Goal: Task Accomplishment & Management: Use online tool/utility

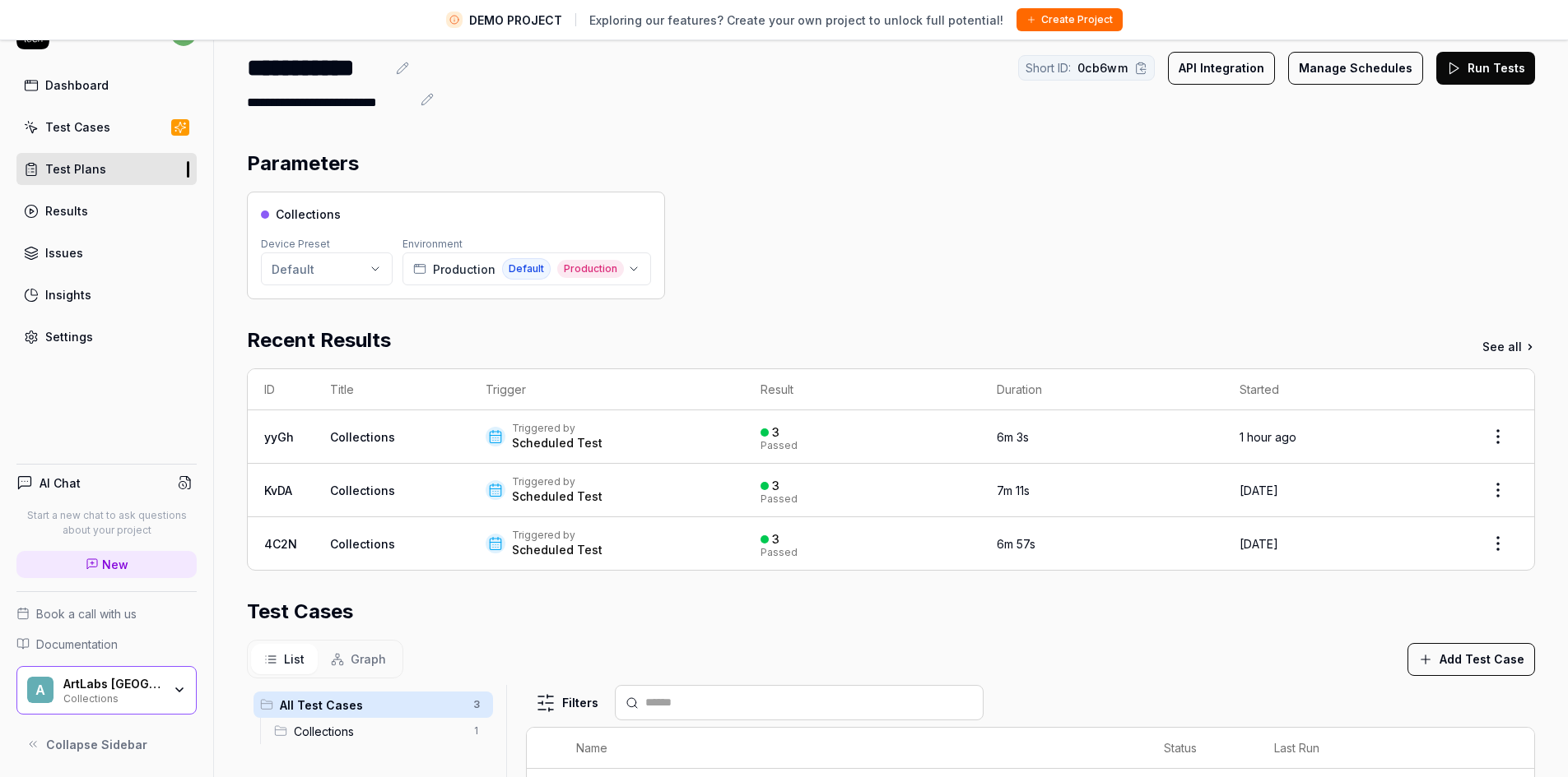
scroll to position [389, 0]
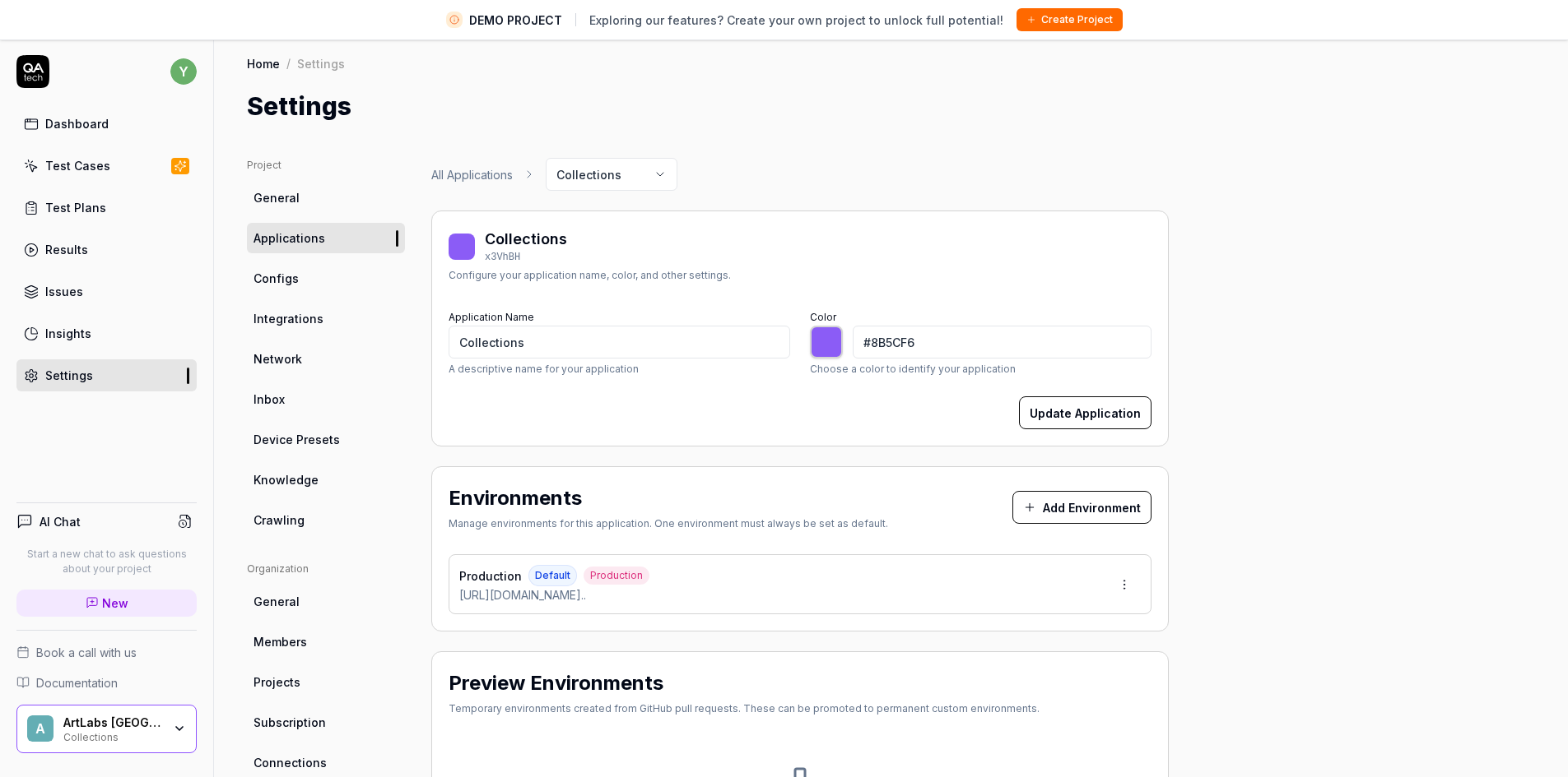
scroll to position [82, 0]
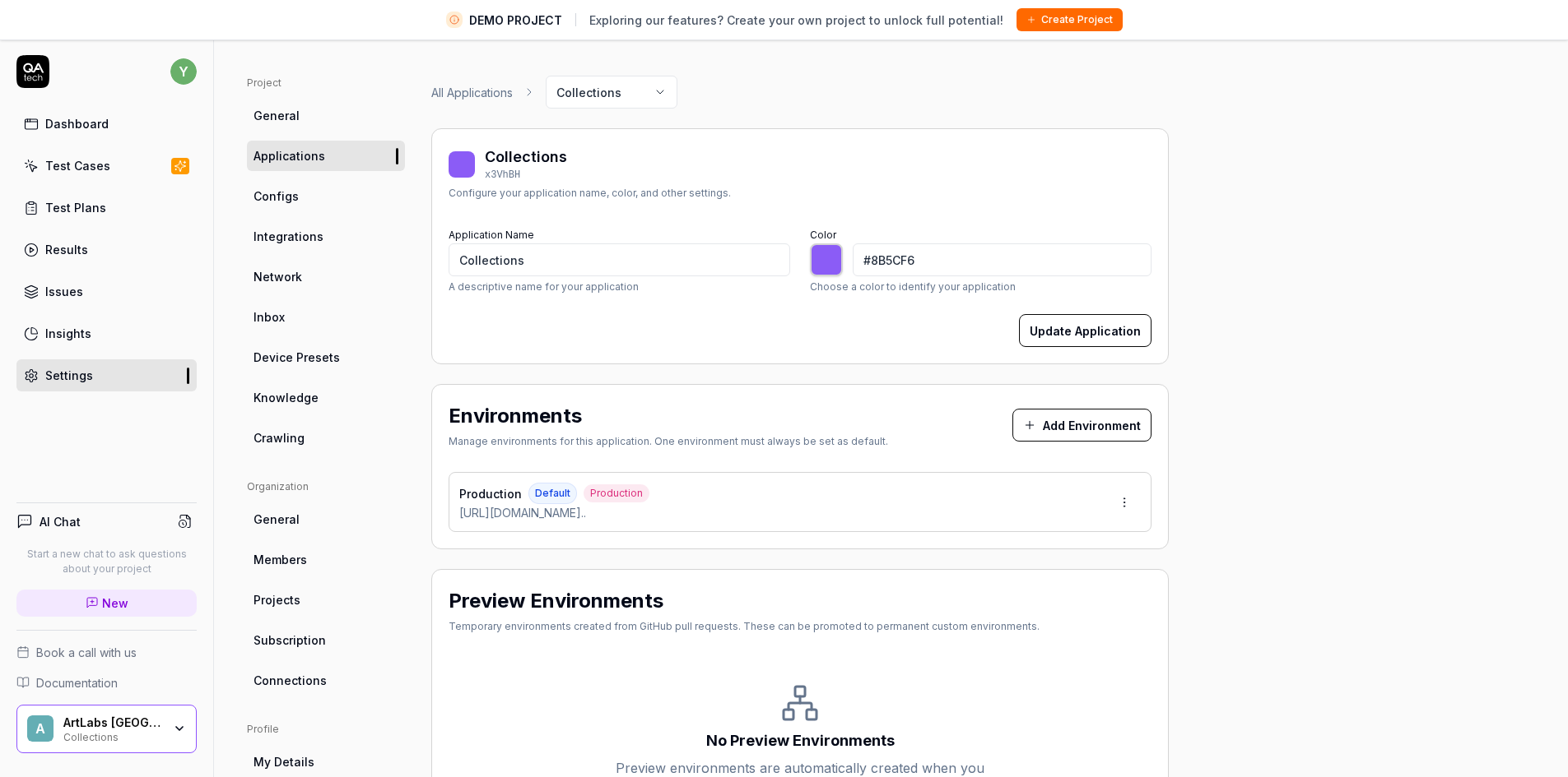
click at [70, 165] on div "Test Cases" at bounding box center [77, 166] width 65 height 18
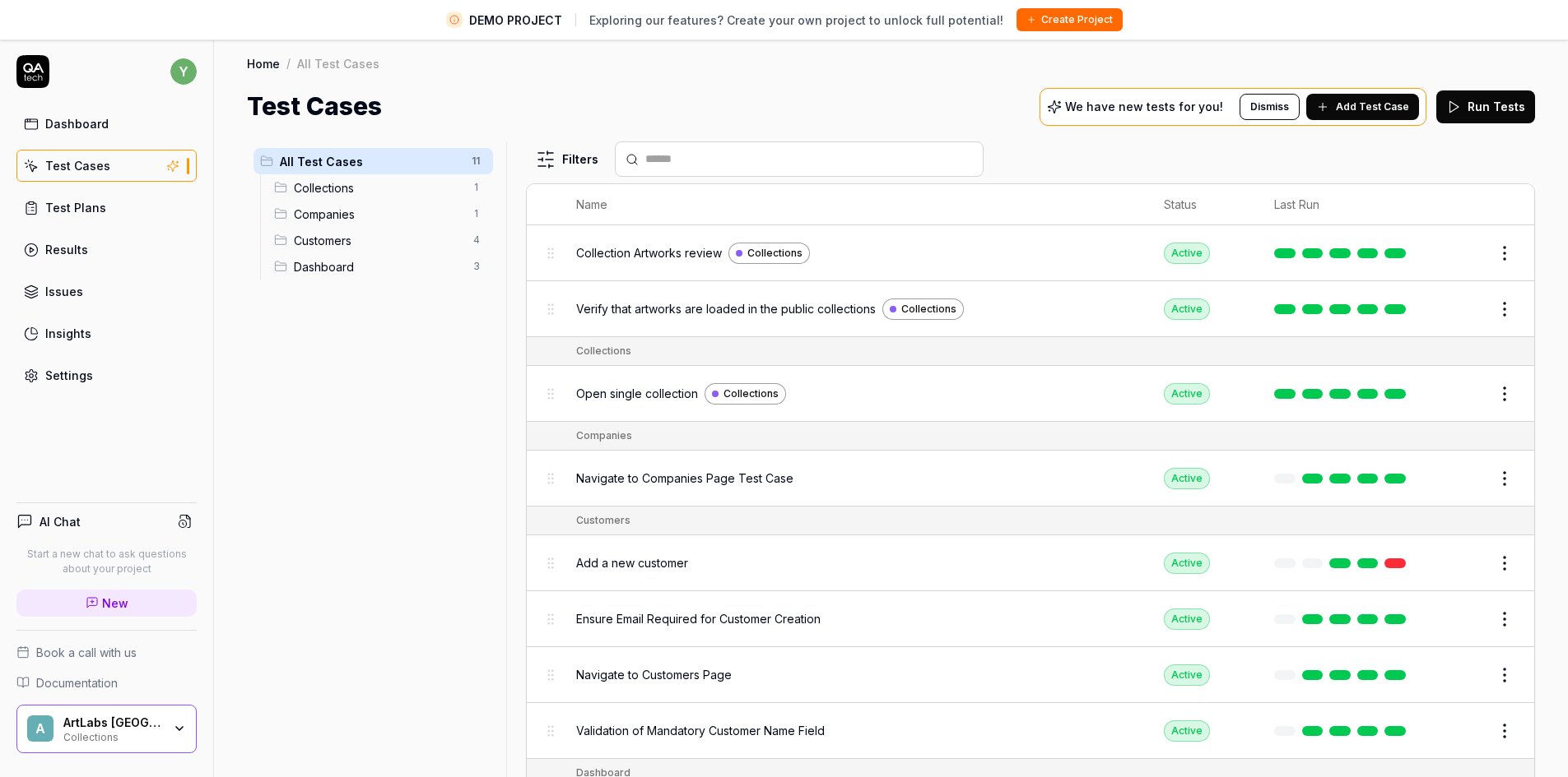
click at [124, 207] on link "Test Plans" at bounding box center [107, 208] width 180 height 32
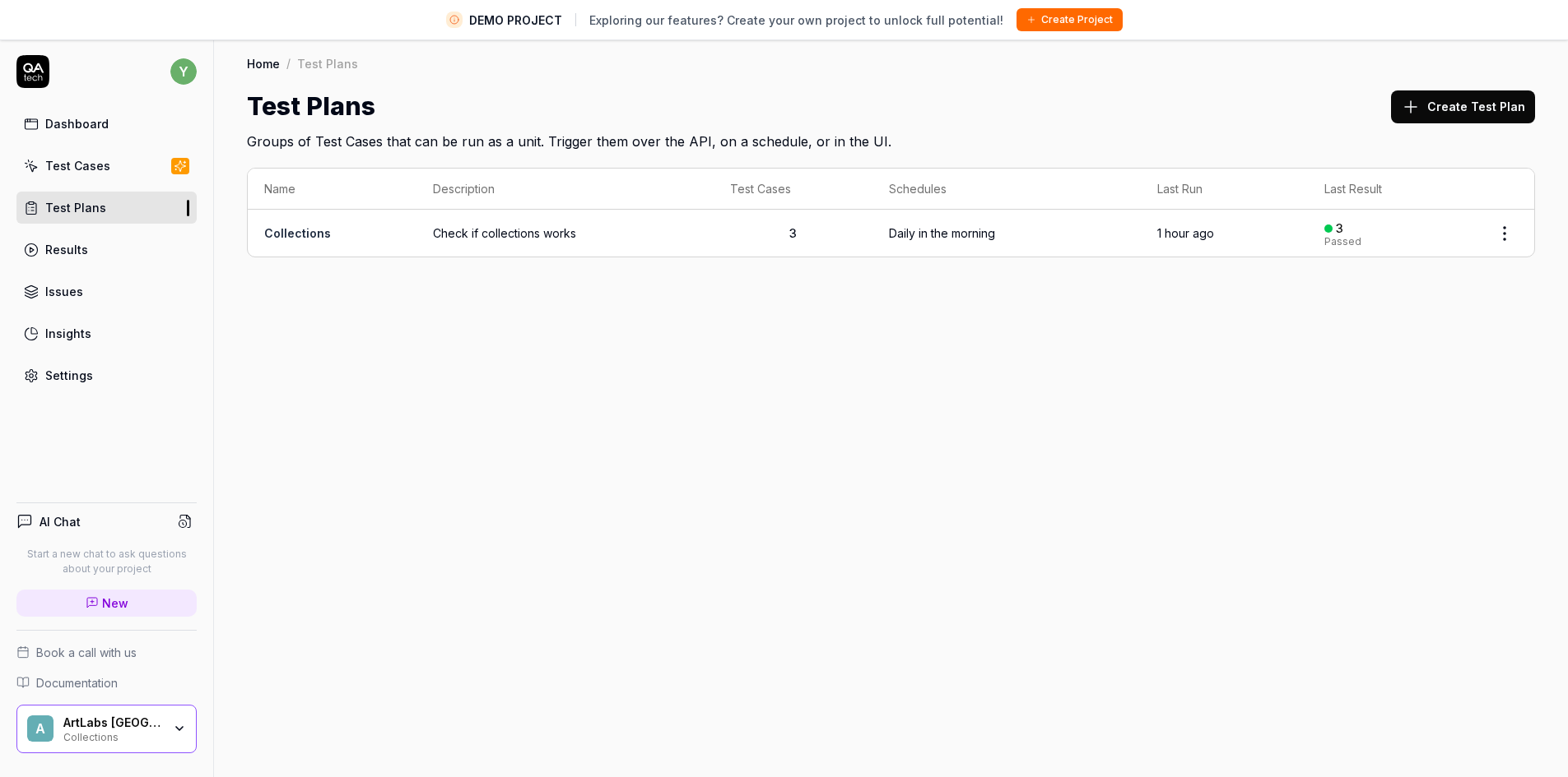
click at [298, 233] on link "Collections" at bounding box center [298, 233] width 67 height 14
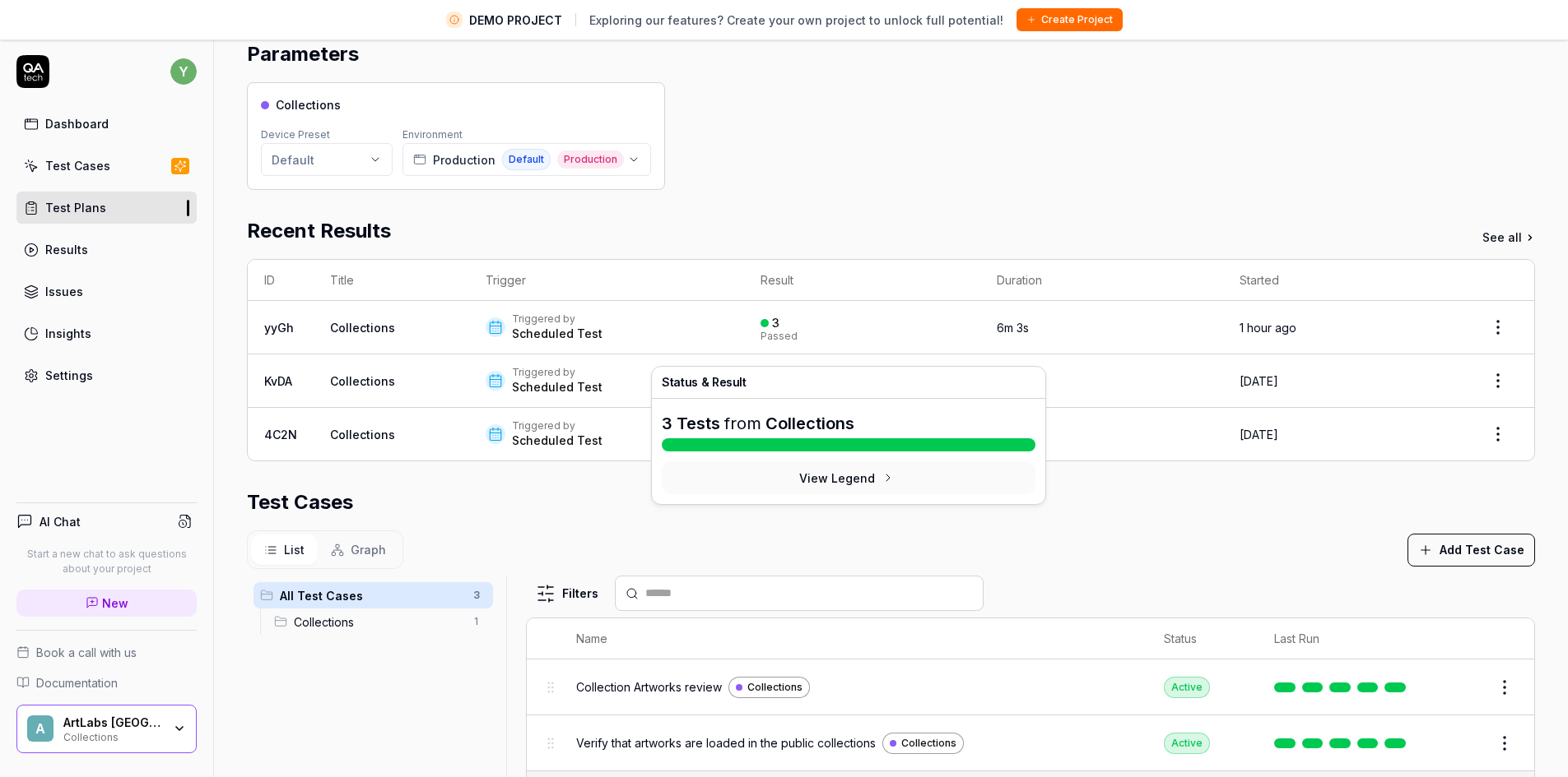
scroll to position [246, 0]
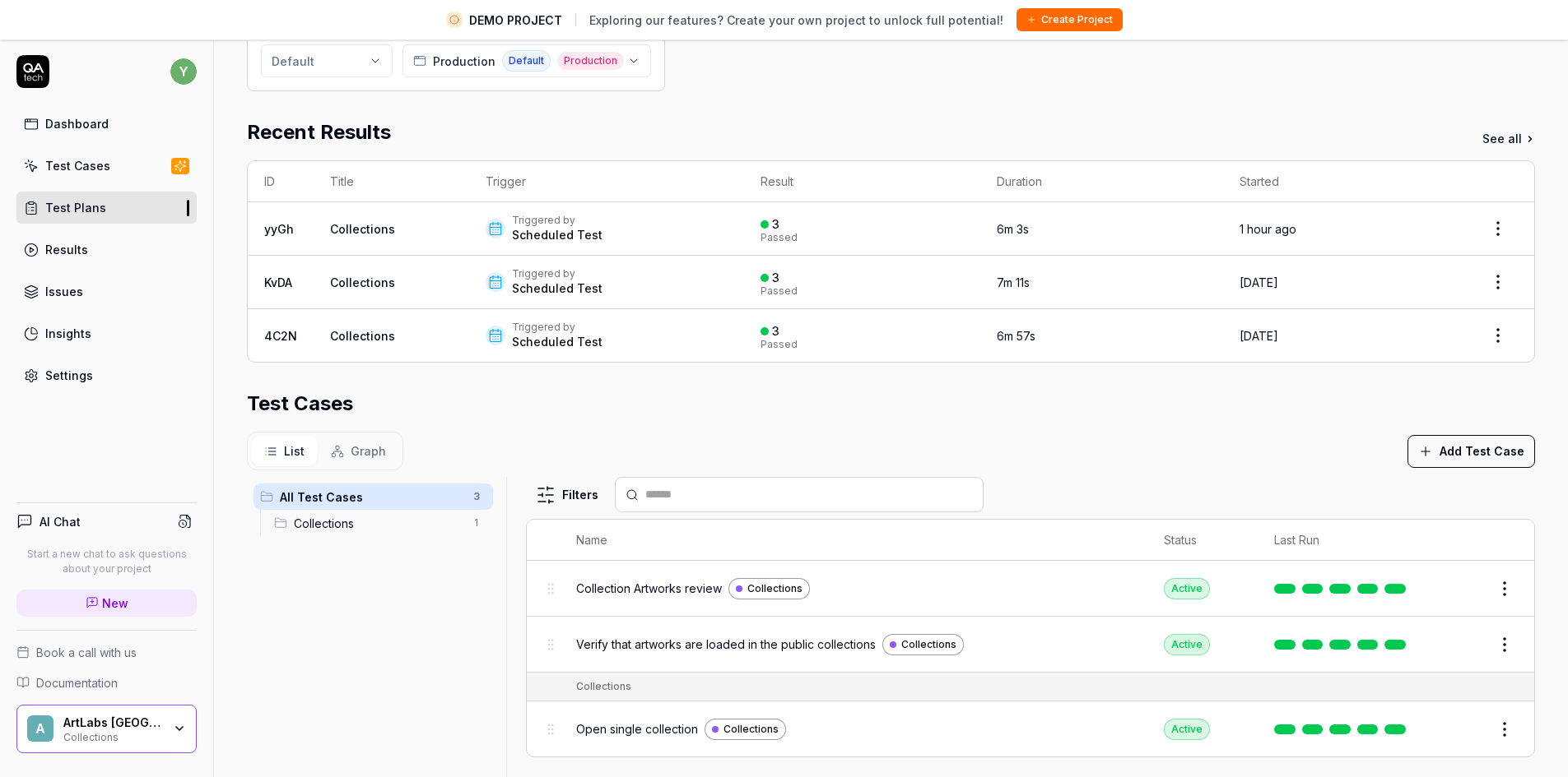
click at [1449, 591] on button "Edit" at bounding box center [1465, 589] width 40 height 26
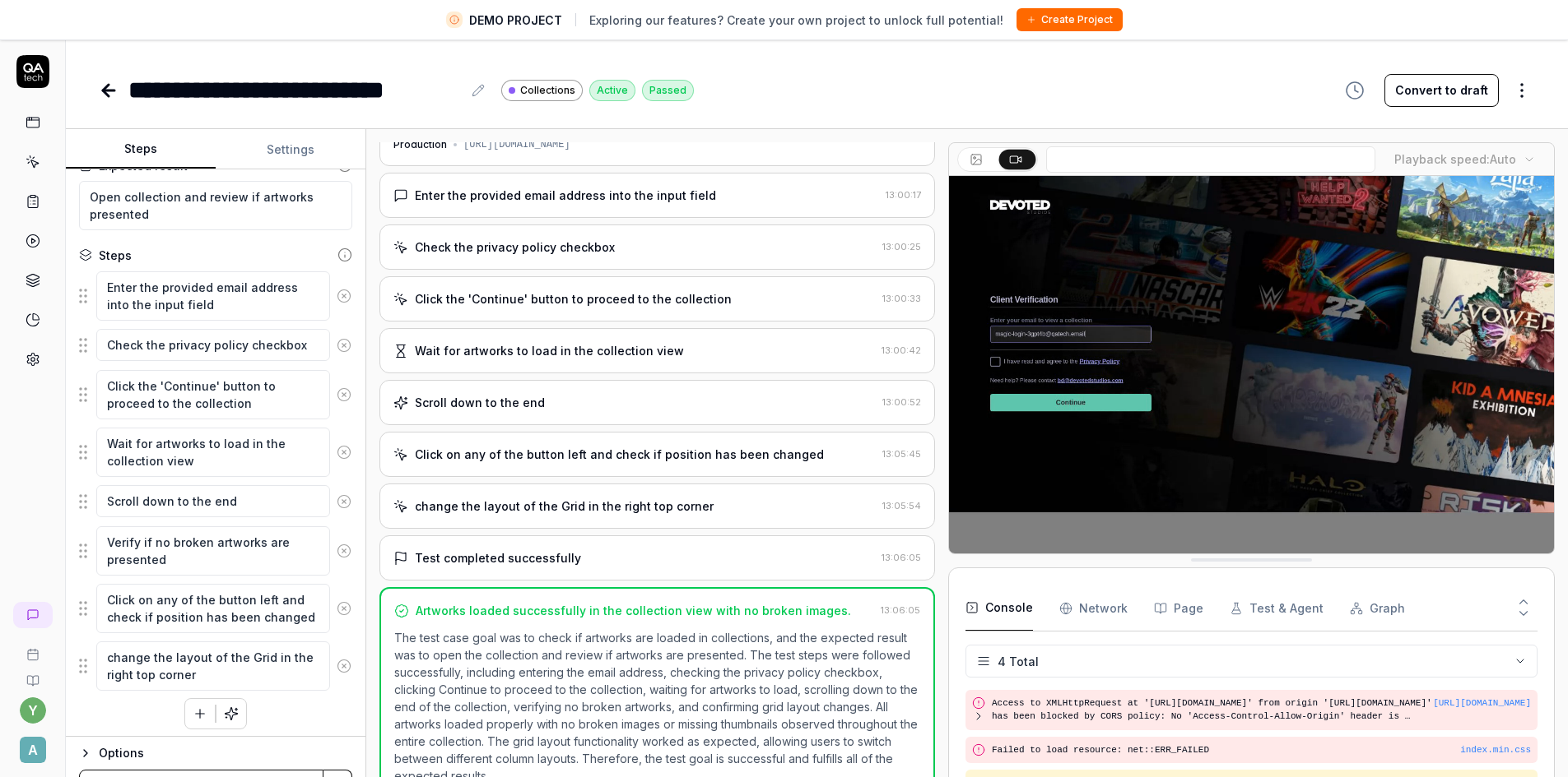
scroll to position [121, 0]
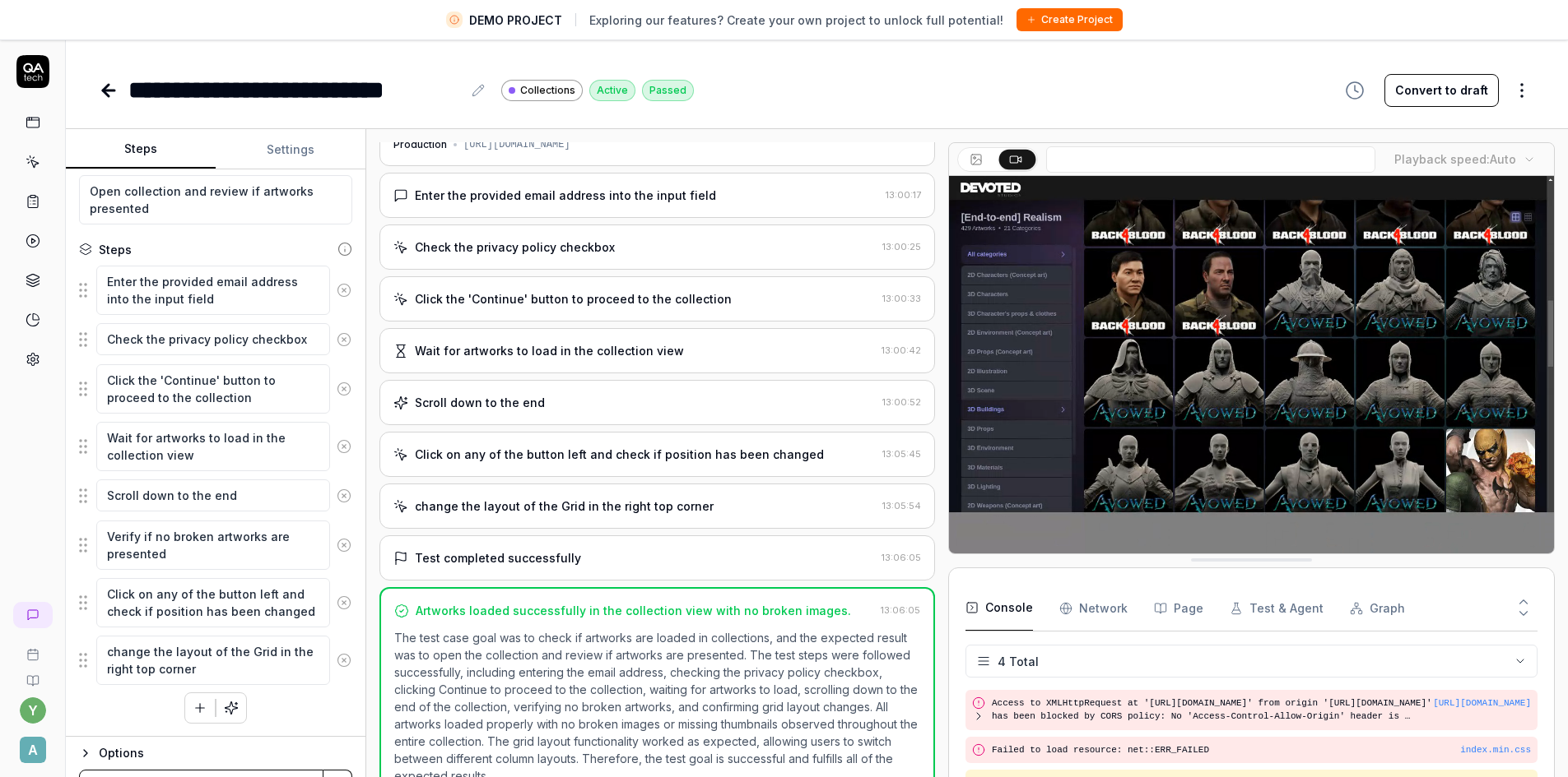
click at [37, 742] on span "A" at bounding box center [33, 751] width 26 height 26
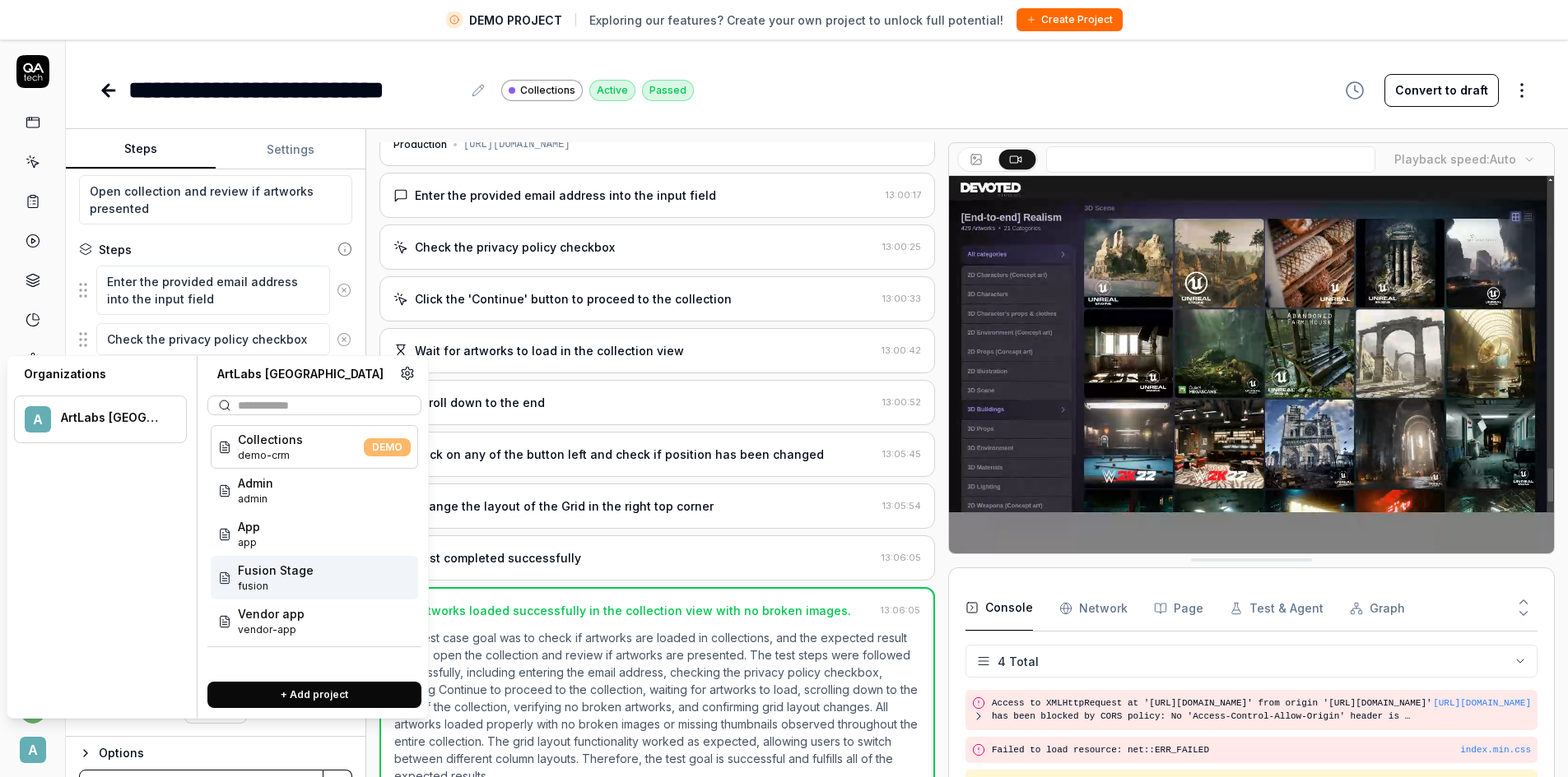
drag, startPoint x: 258, startPoint y: 585, endPoint x: 77, endPoint y: 408, distance: 253.2
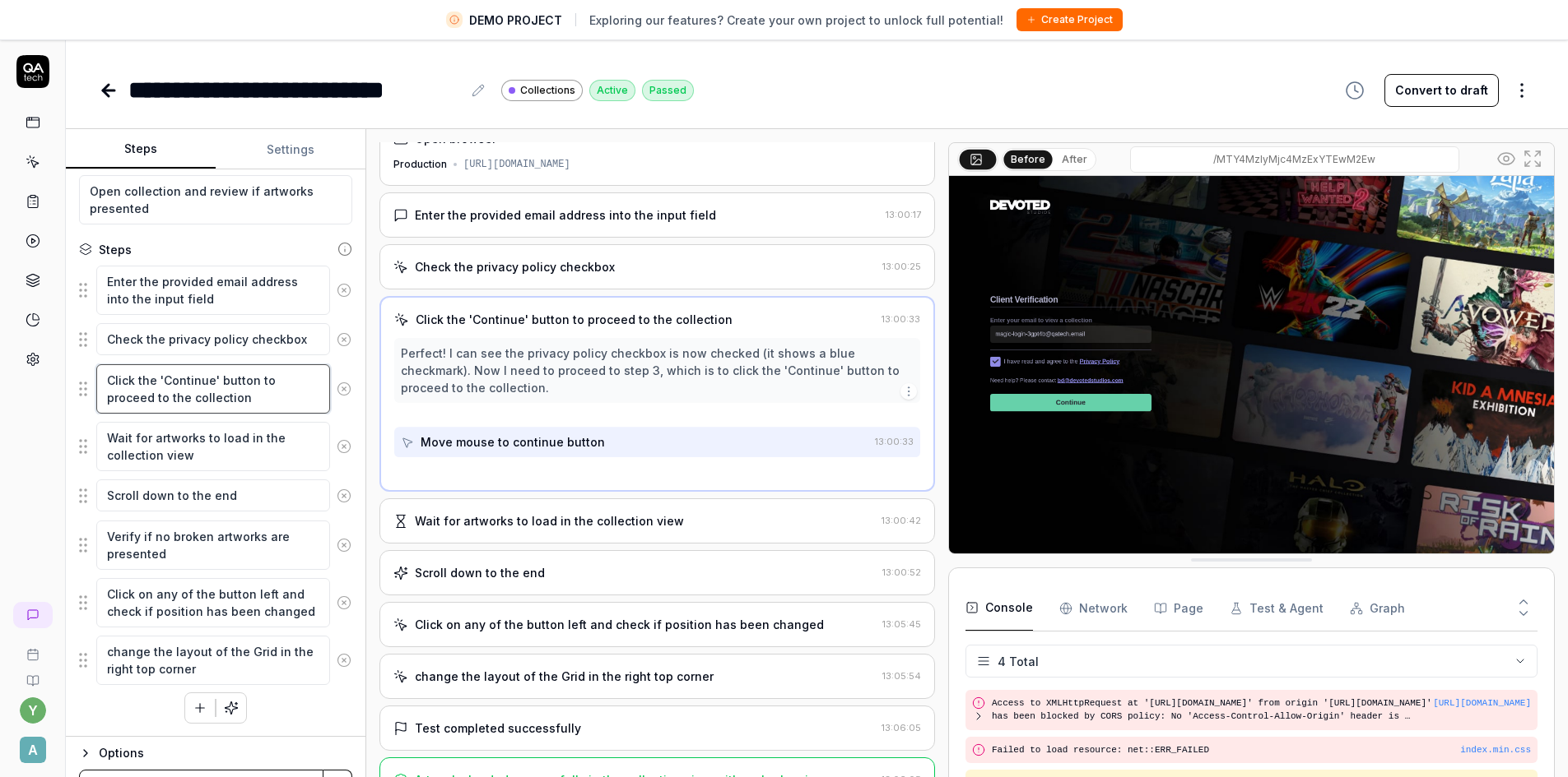
scroll to position [0, 0]
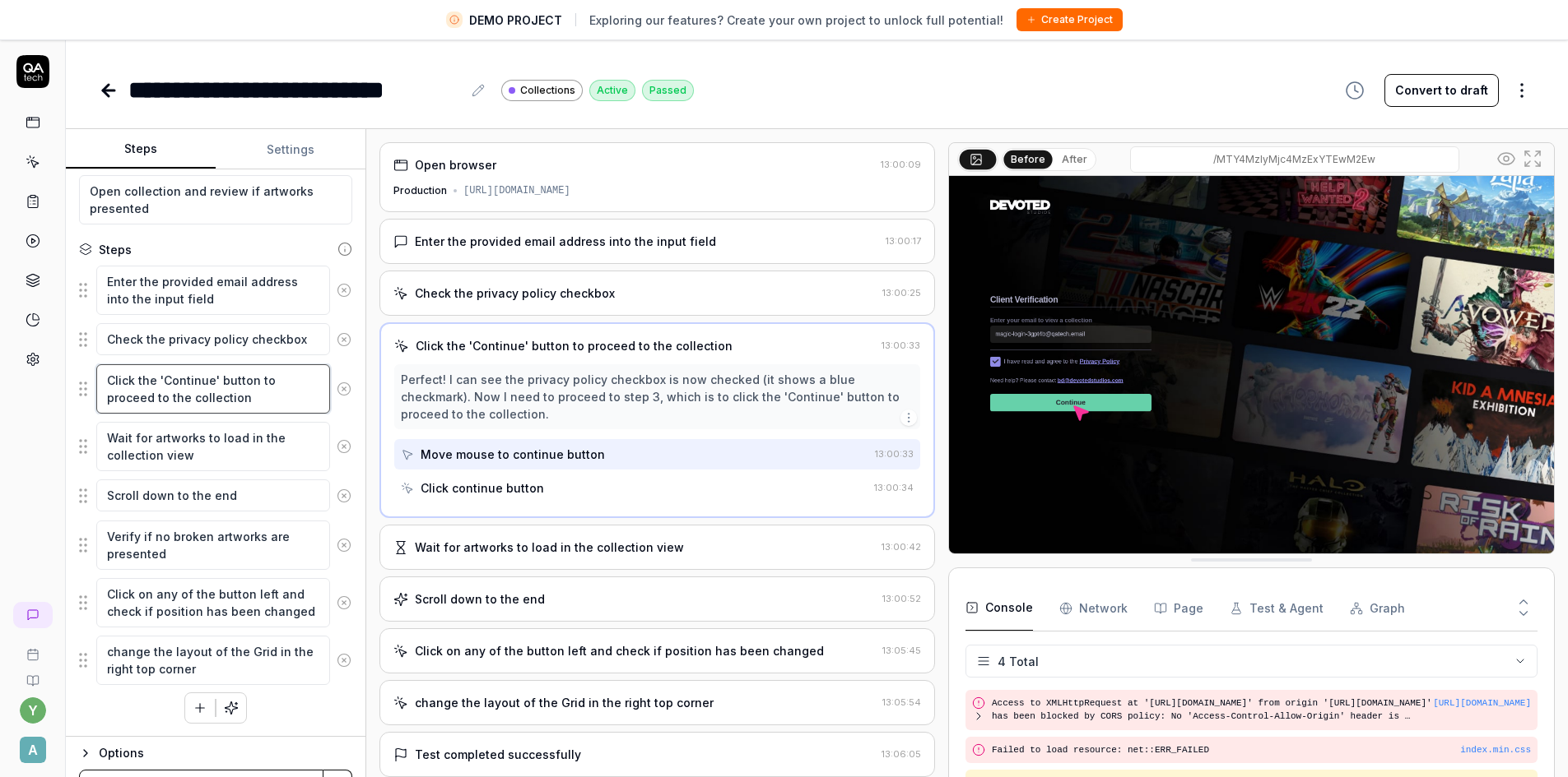
drag, startPoint x: 252, startPoint y: 398, endPoint x: 105, endPoint y: 385, distance: 147.6
click at [105, 385] on textarea "Click the 'Continue' button to proceed to the collection" at bounding box center [213, 389] width 234 height 49
drag, startPoint x: 177, startPoint y: 561, endPoint x: 82, endPoint y: 539, distance: 97.5
click at [82, 539] on div "Verify if no broken artworks are presented" at bounding box center [216, 546] width 273 height 51
click at [237, 673] on textarea "change the layout of the Grid in the right top corner" at bounding box center [213, 661] width 234 height 49
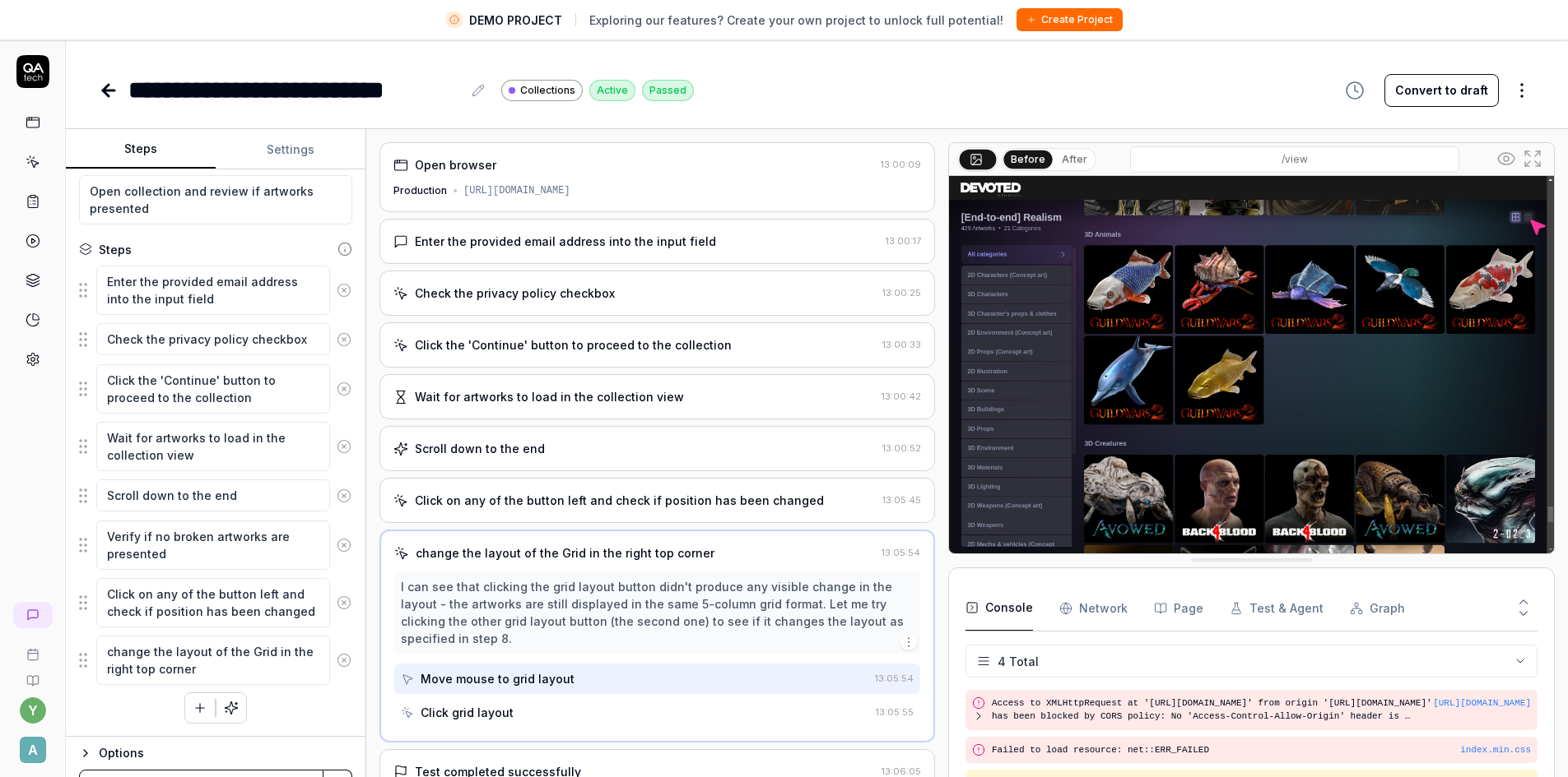
click at [106, 92] on icon at bounding box center [106, 90] width 6 height 11
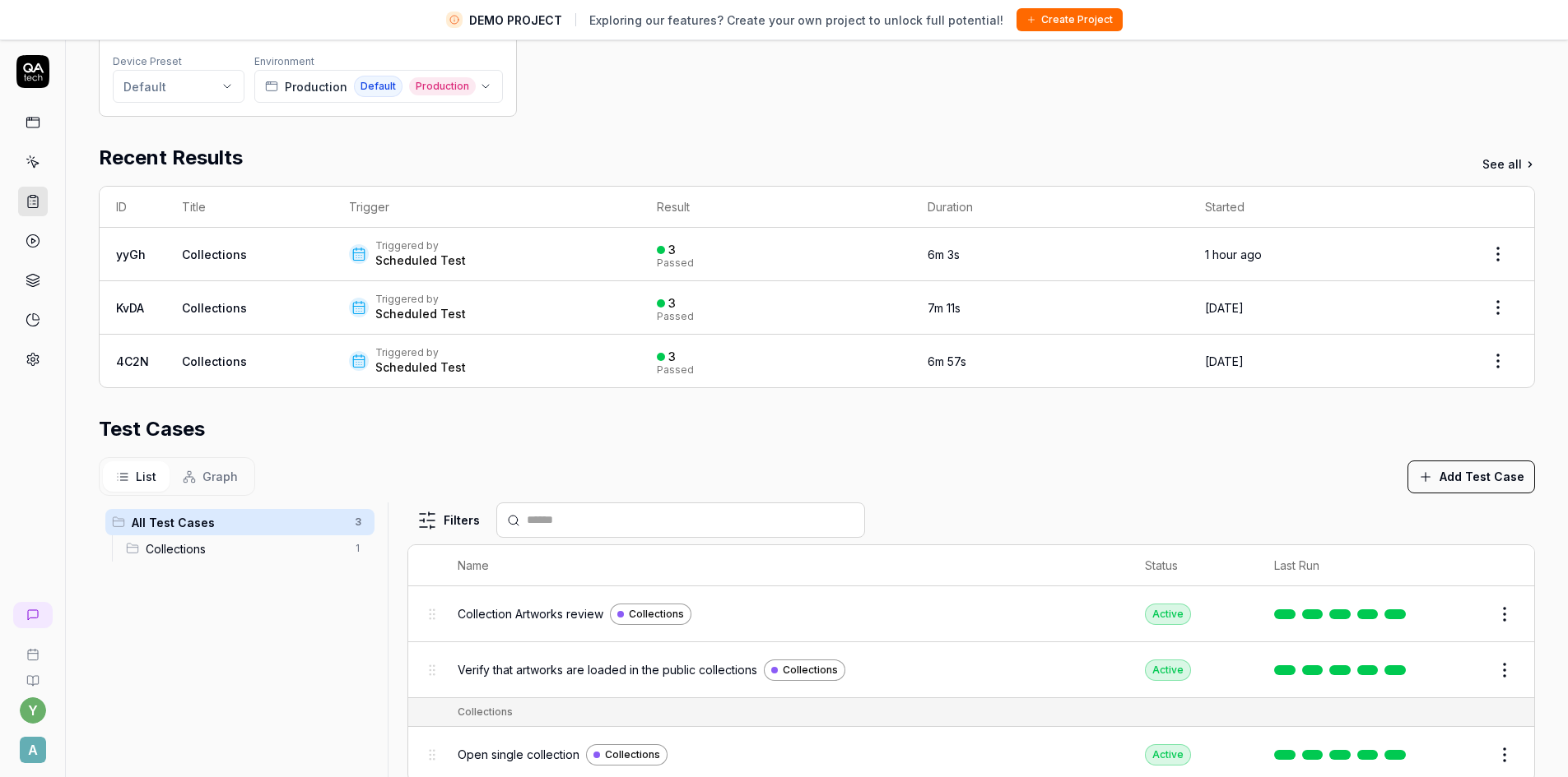
scroll to position [165, 0]
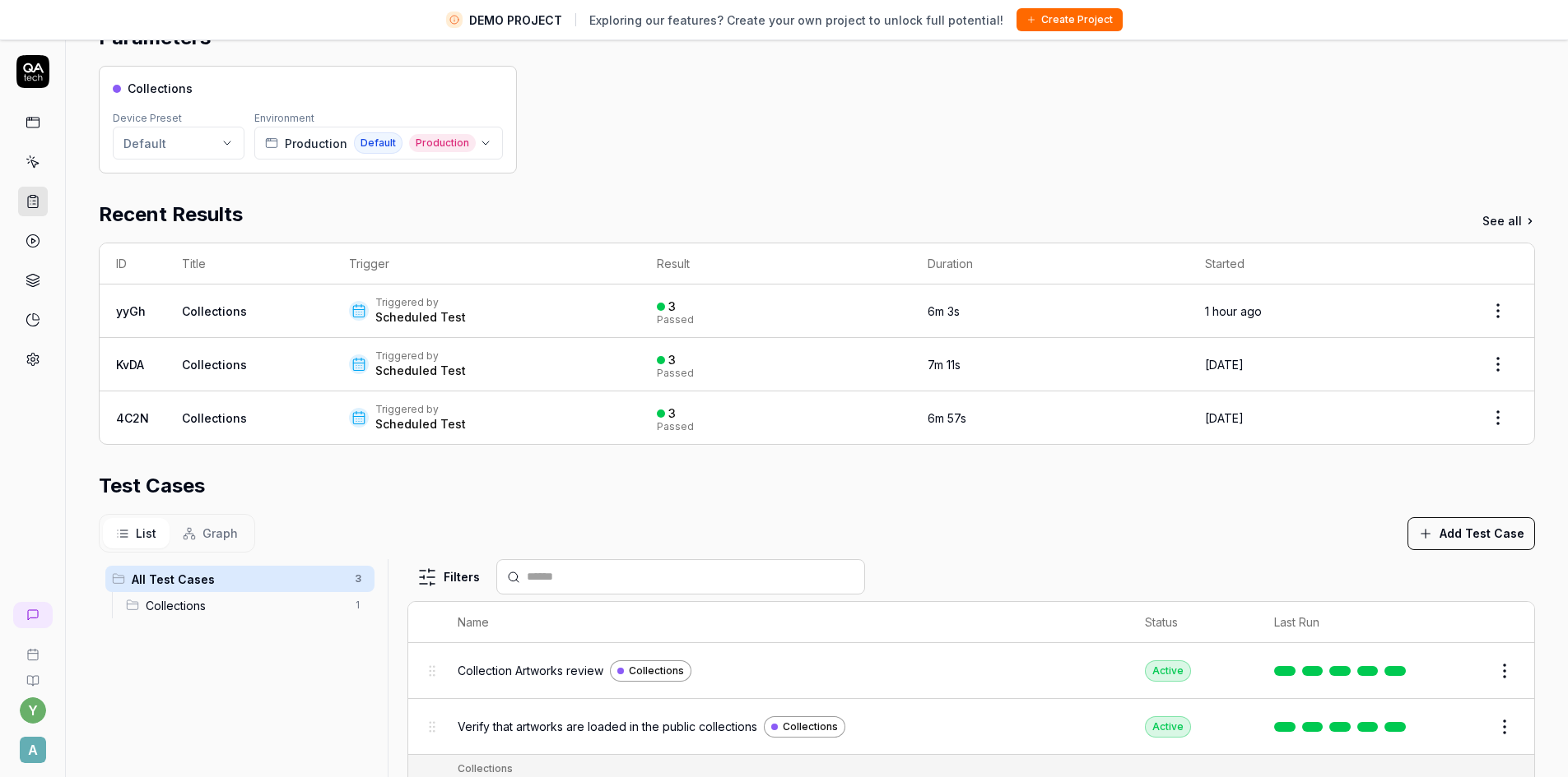
click at [1453, 723] on button "Edit" at bounding box center [1465, 727] width 40 height 26
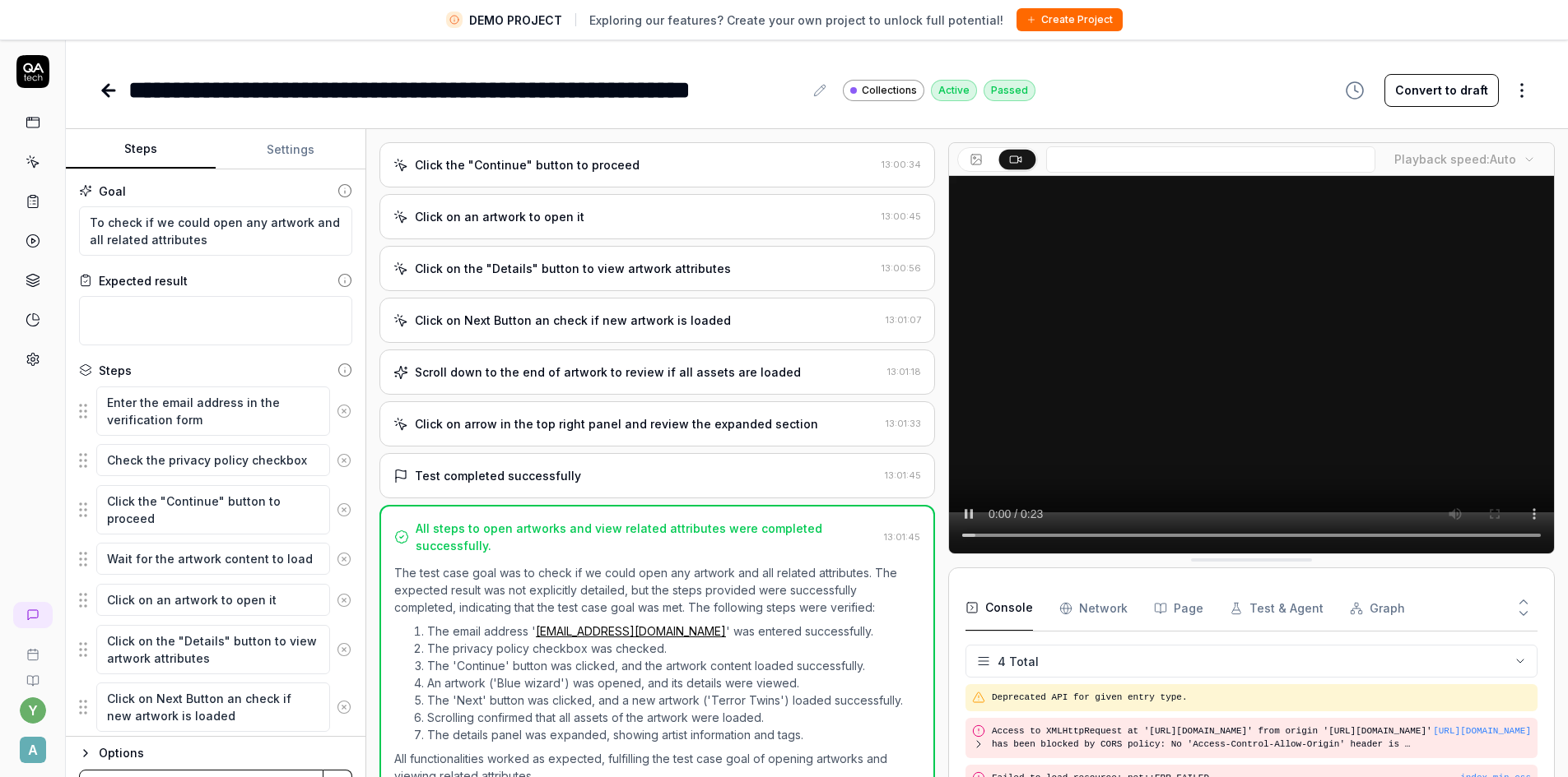
scroll to position [28, 0]
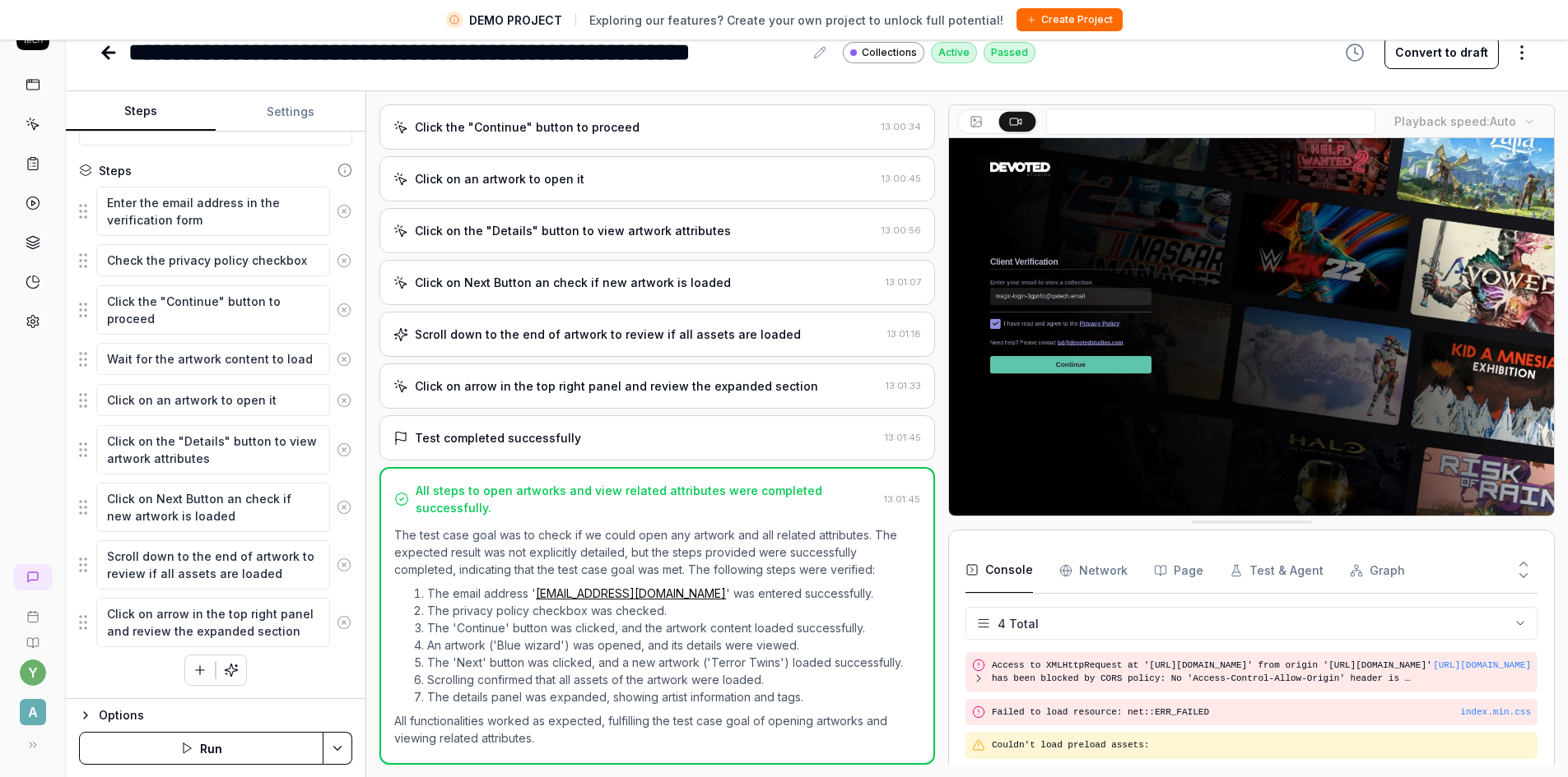
scroll to position [39, 0]
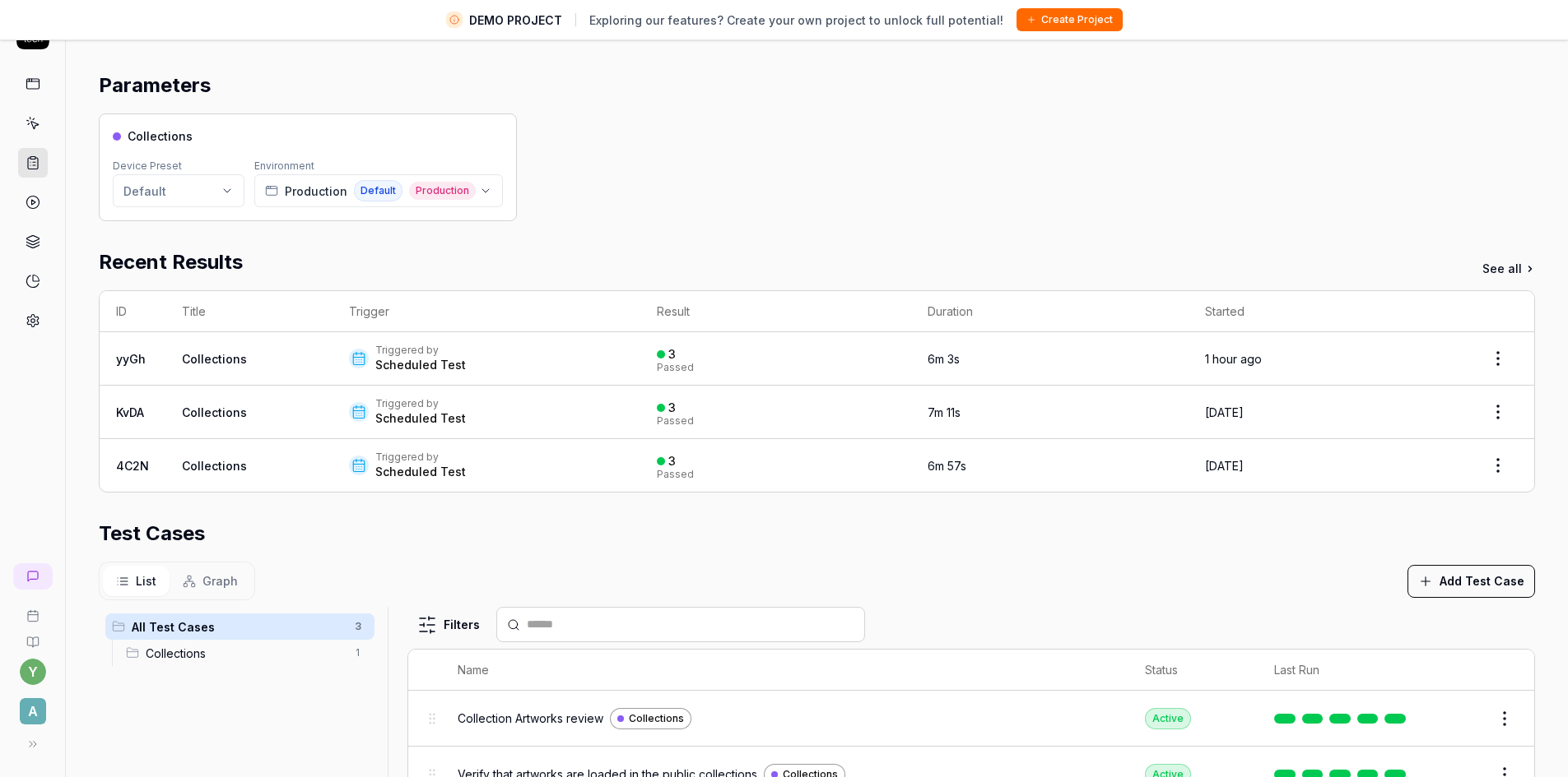
scroll to position [246, 0]
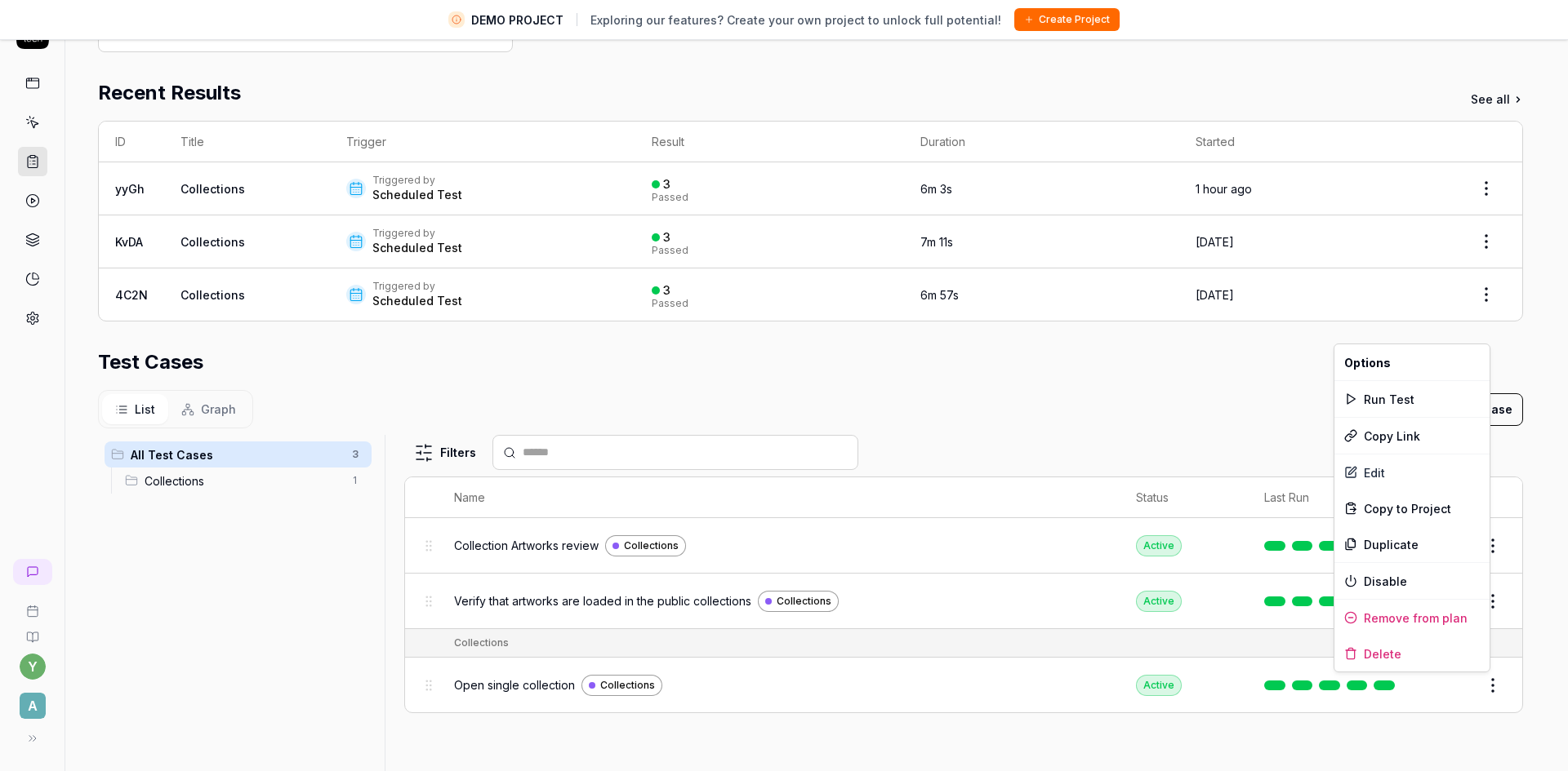
click at [1478, 687] on html "**********" at bounding box center [784, 366] width 1568 height 809
click at [1378, 472] on div "Edit" at bounding box center [1413, 472] width 155 height 36
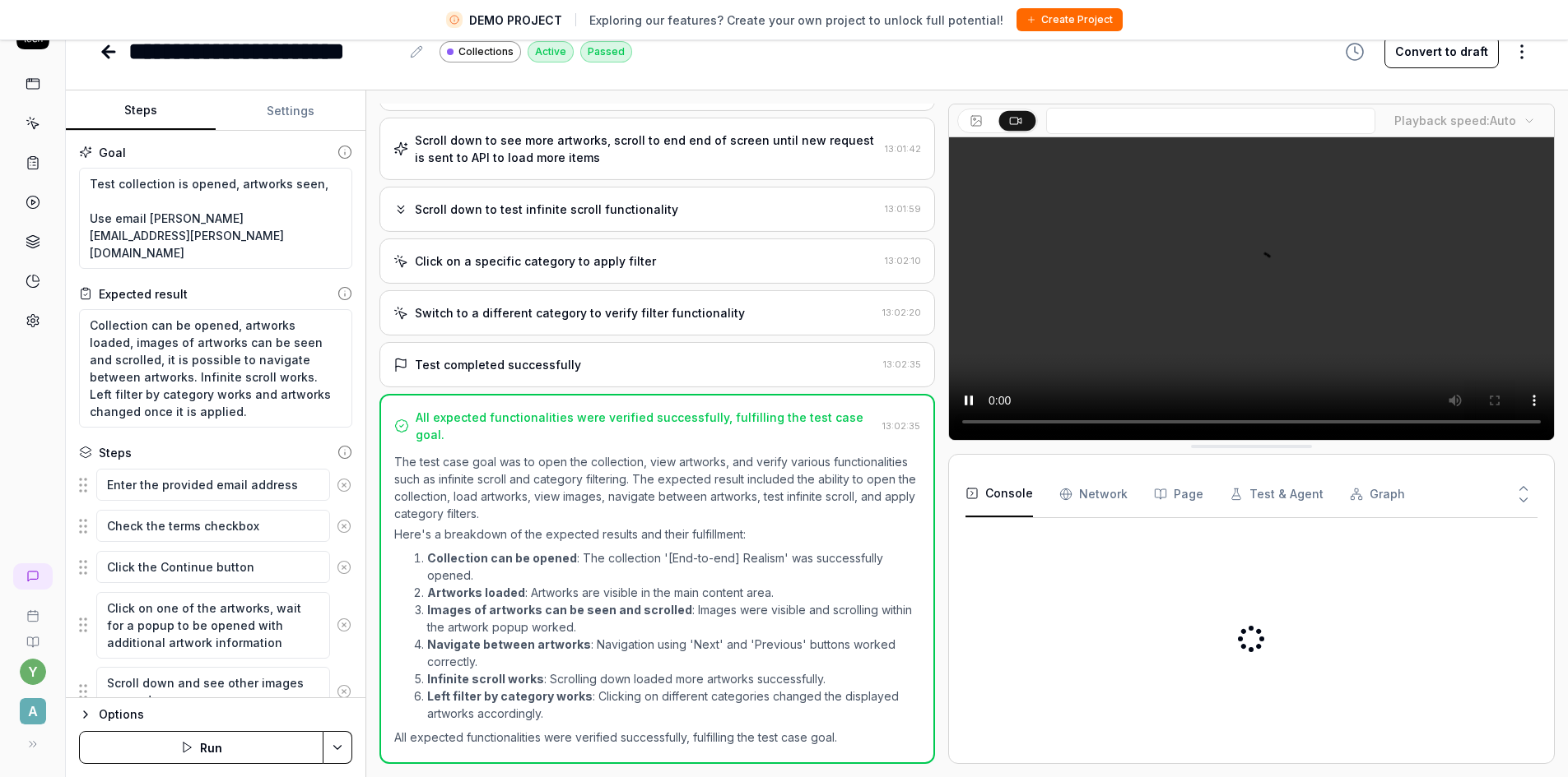
scroll to position [443, 0]
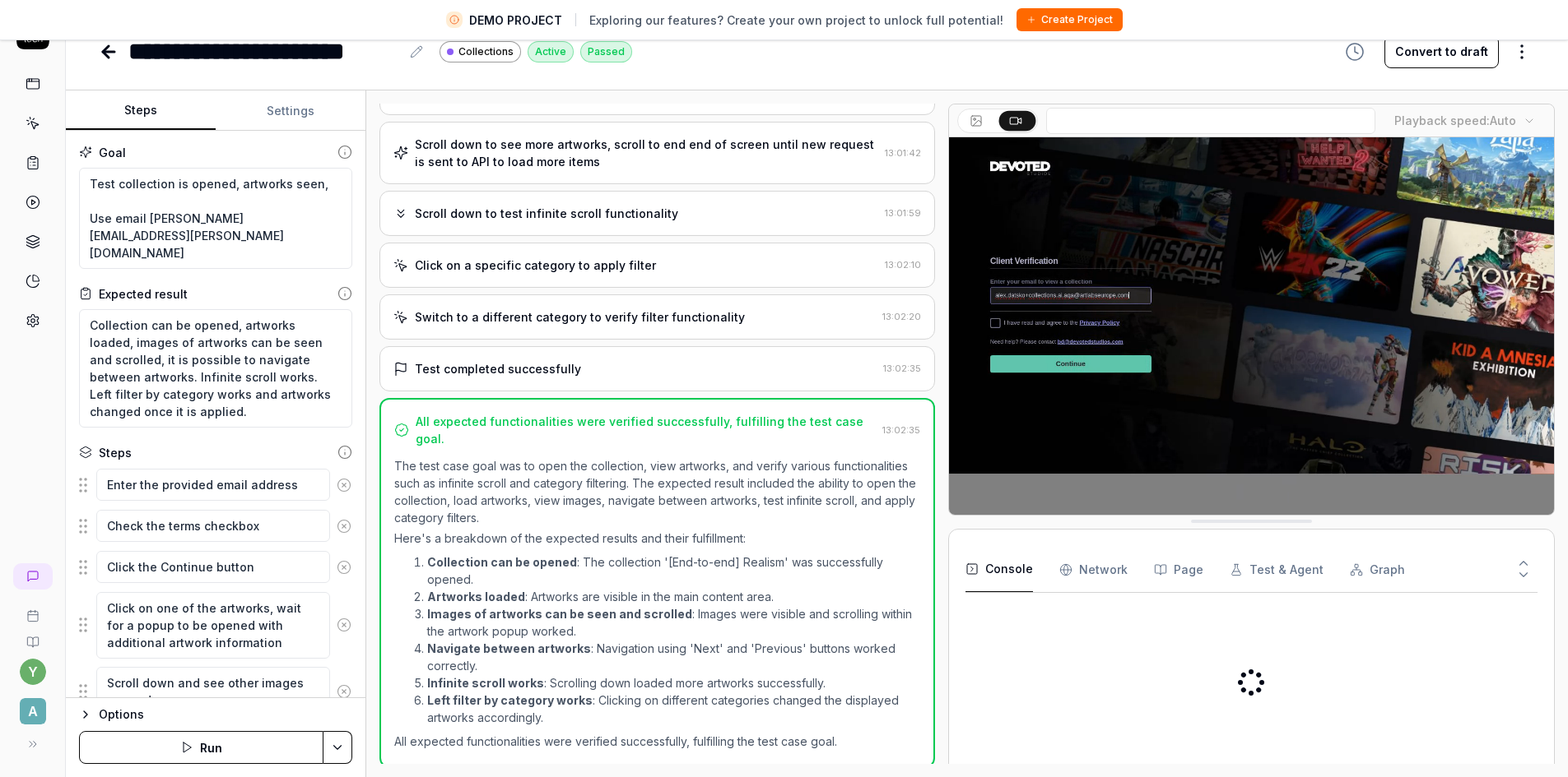
type textarea "*"
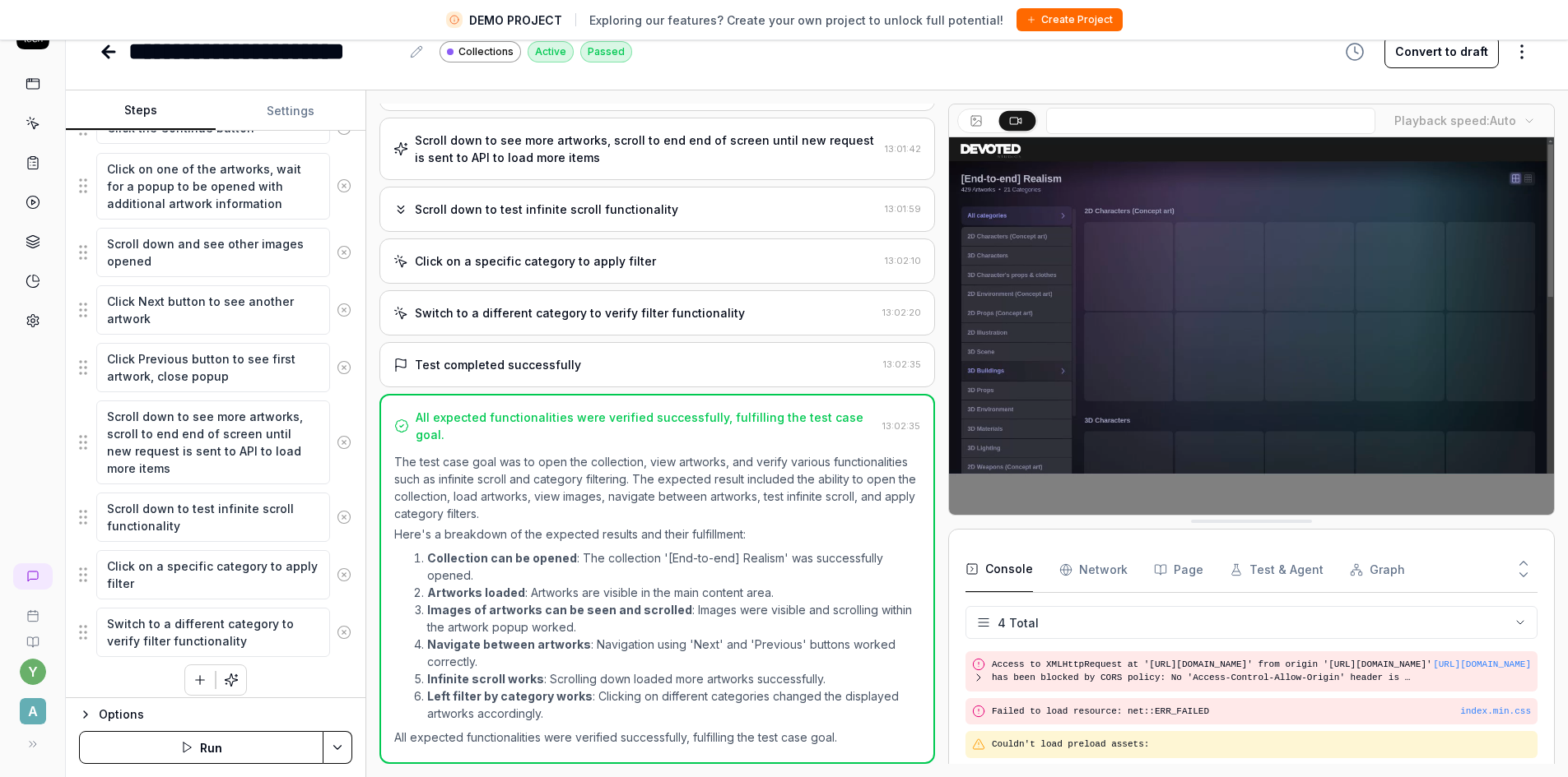
scroll to position [450, 0]
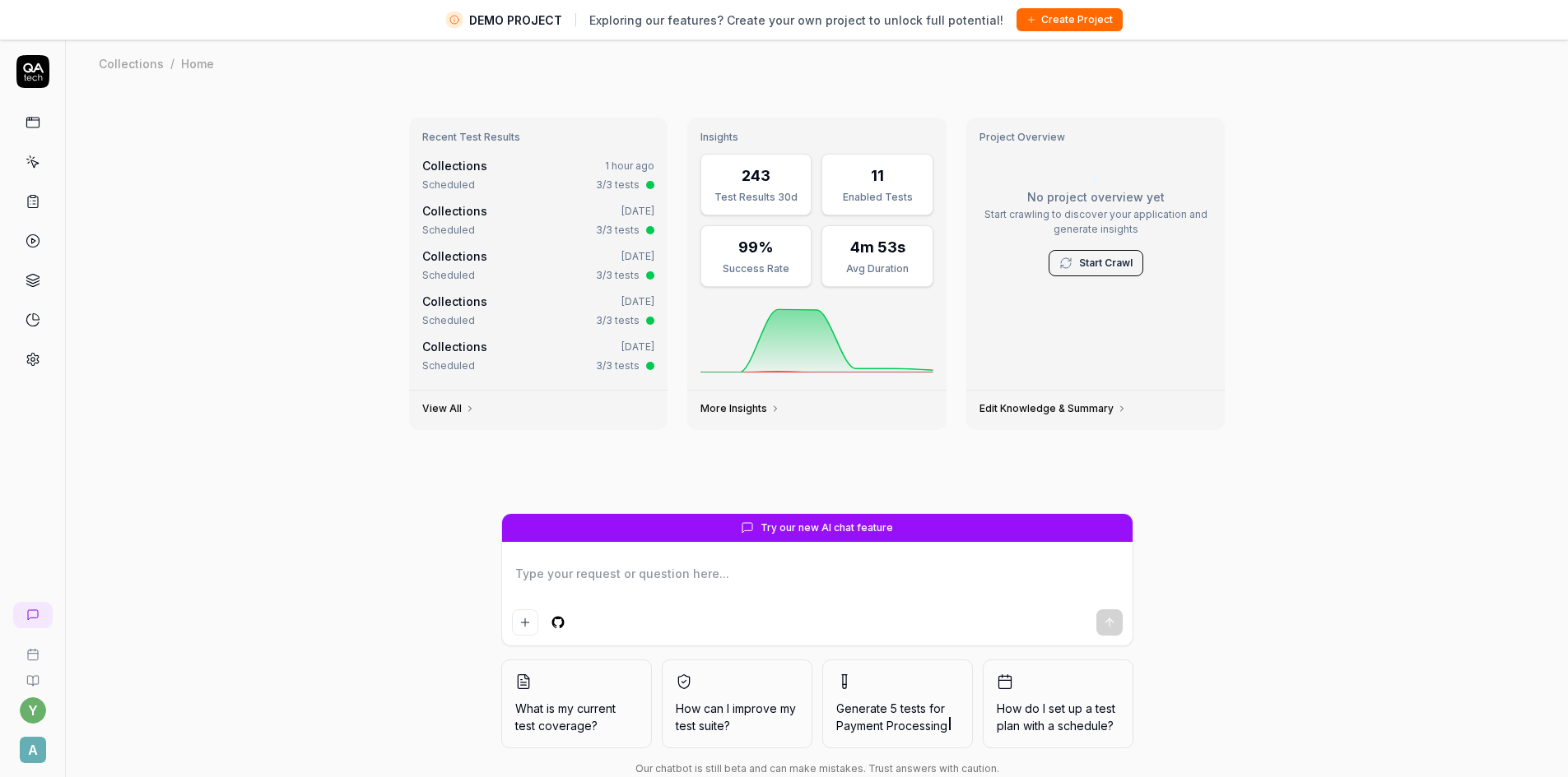
click at [36, 746] on span "A" at bounding box center [33, 751] width 26 height 26
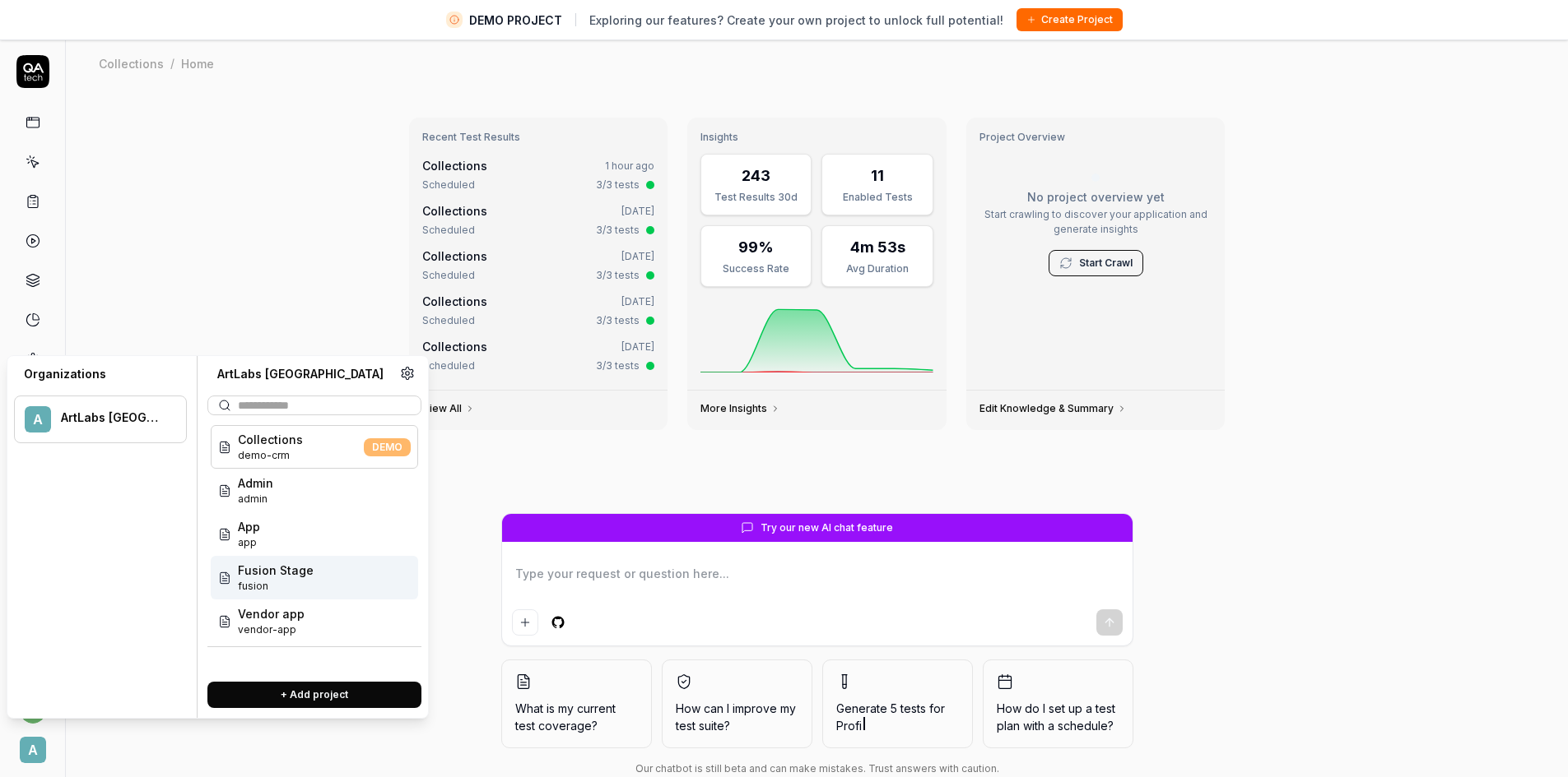
click at [284, 577] on span "Fusion Stage" at bounding box center [276, 571] width 76 height 18
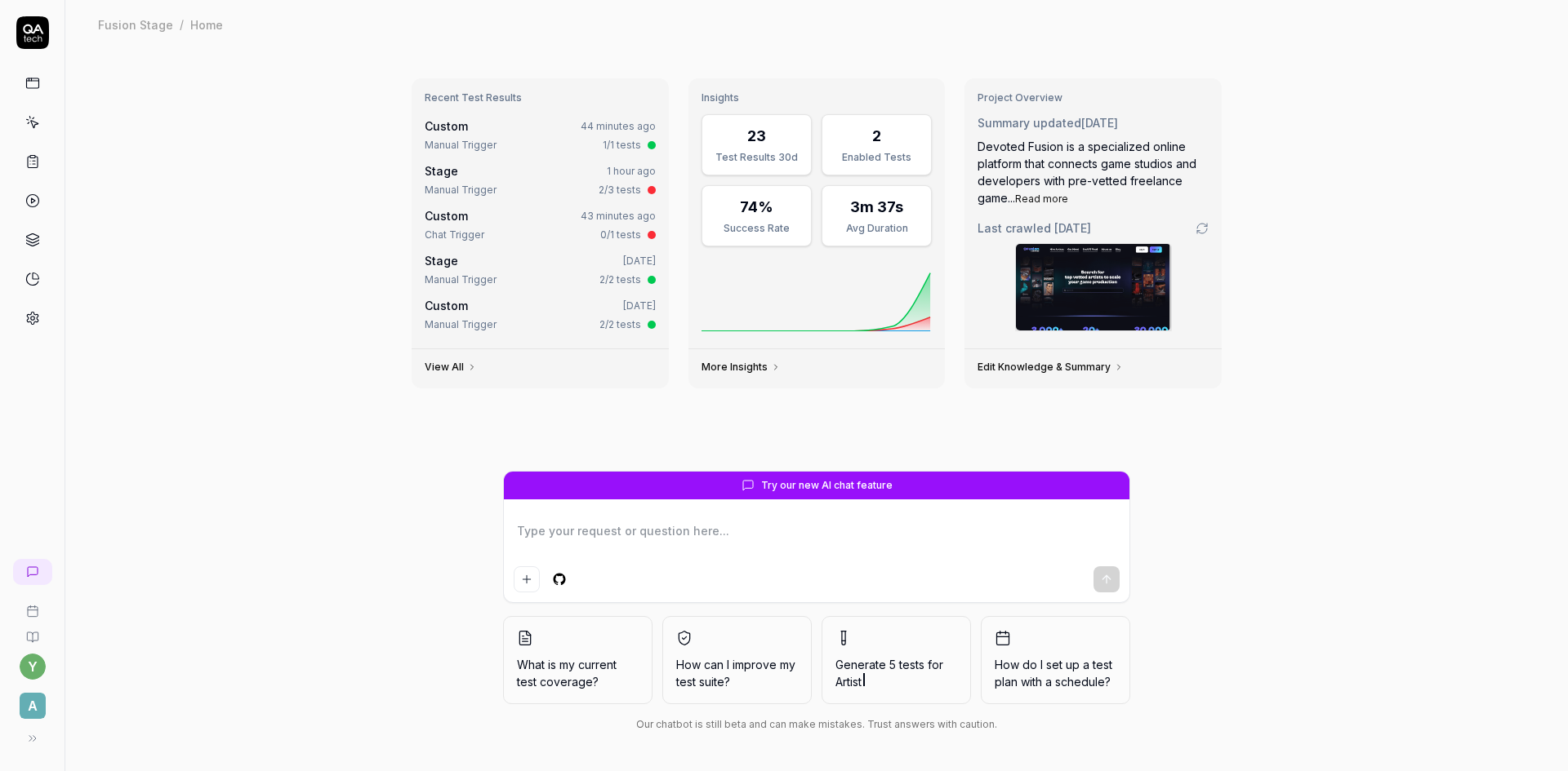
click at [31, 168] on icon at bounding box center [32, 162] width 10 height 11
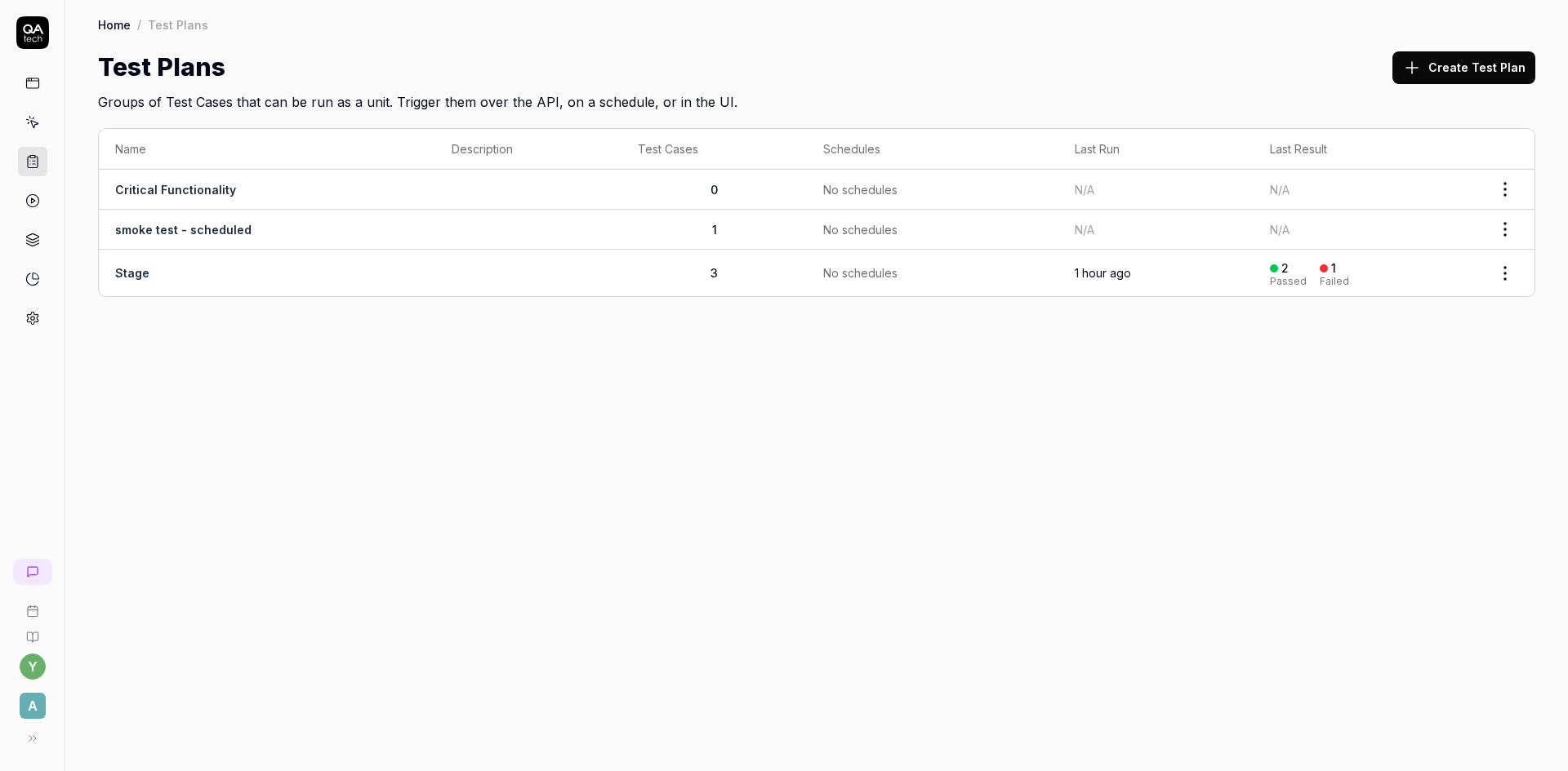
click at [136, 278] on link "Stage" at bounding box center [132, 273] width 34 height 14
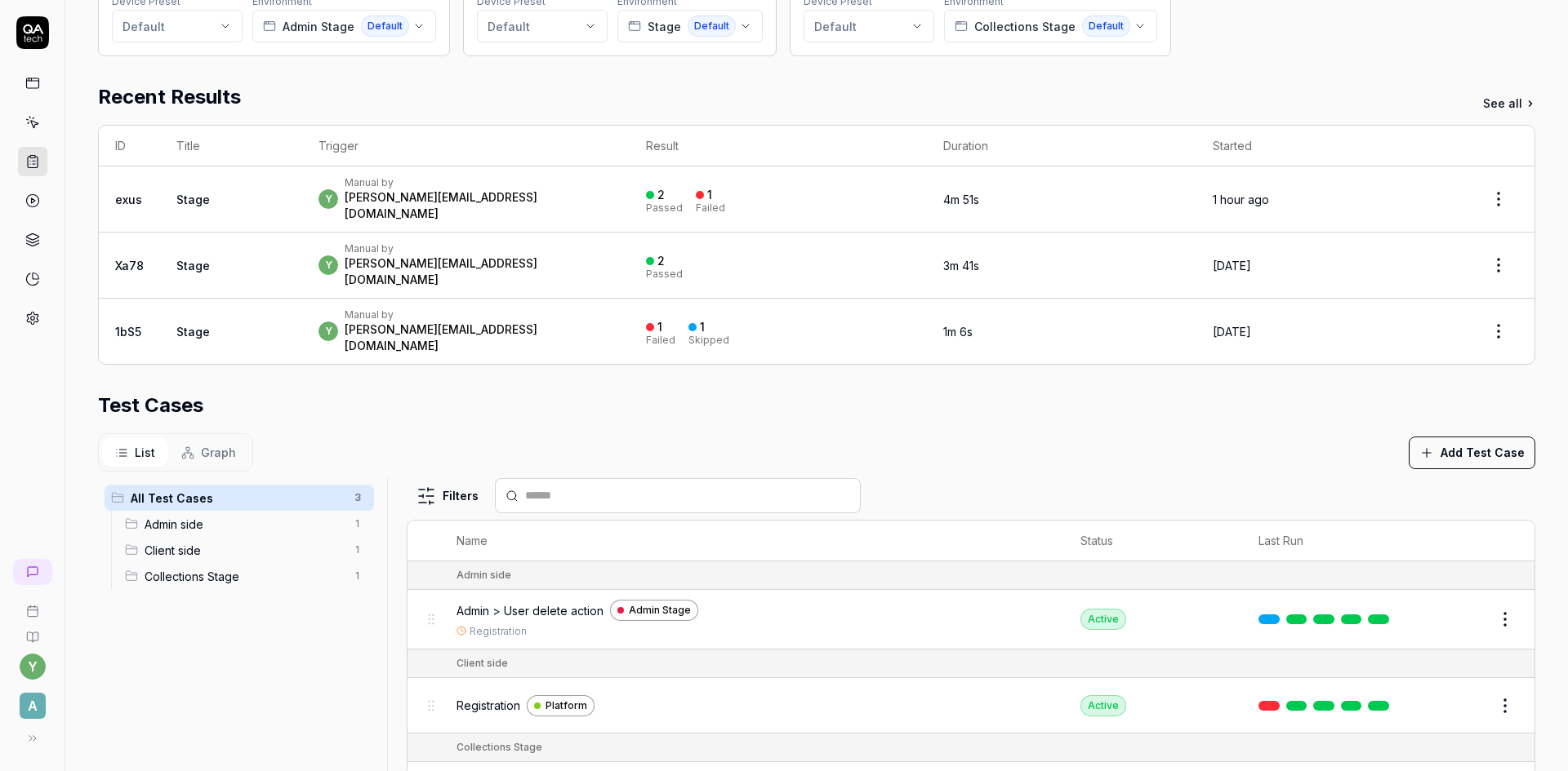
scroll to position [244, 0]
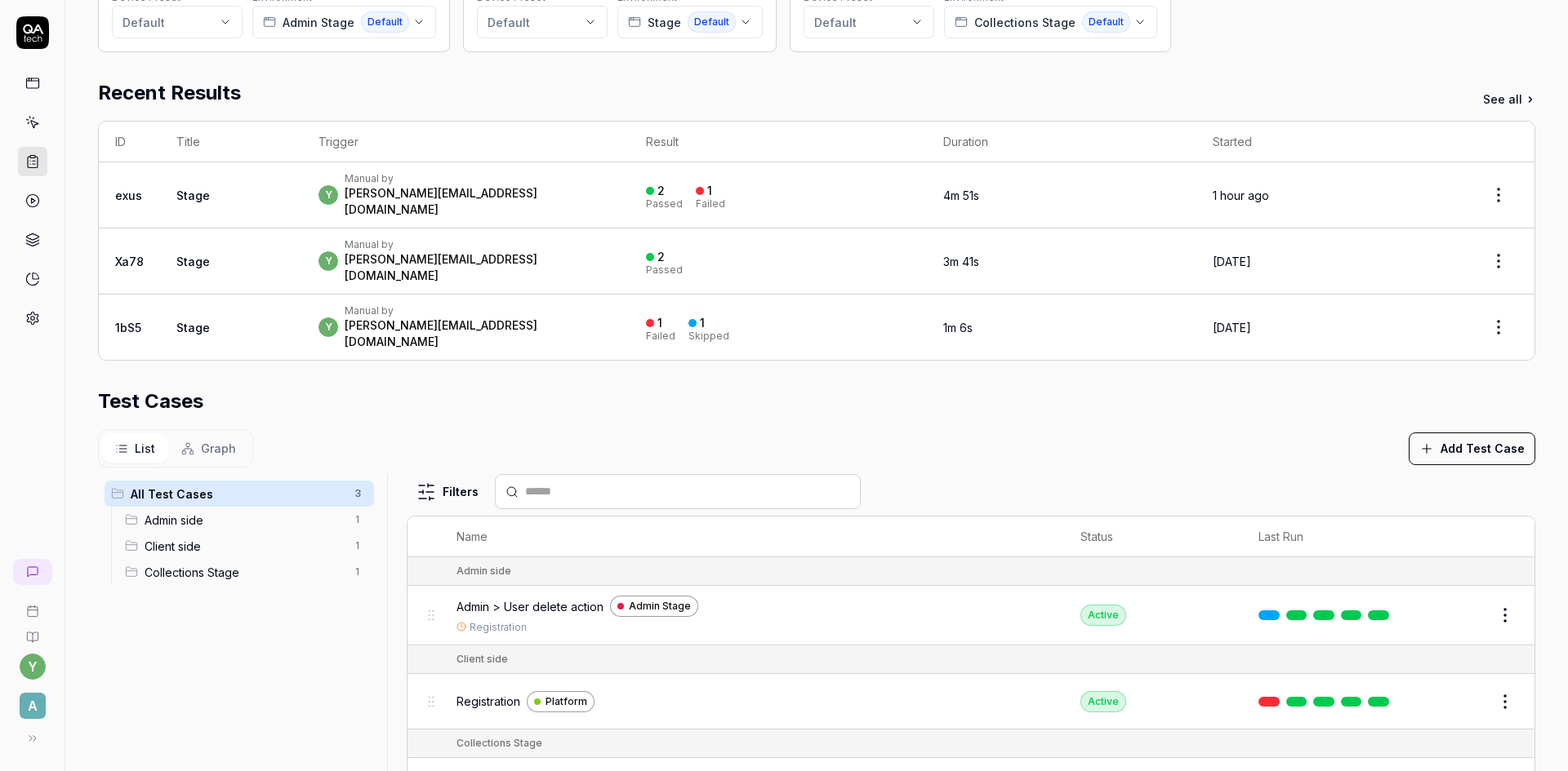
click at [1438, 771] on button "Review" at bounding box center [1456, 786] width 57 height 26
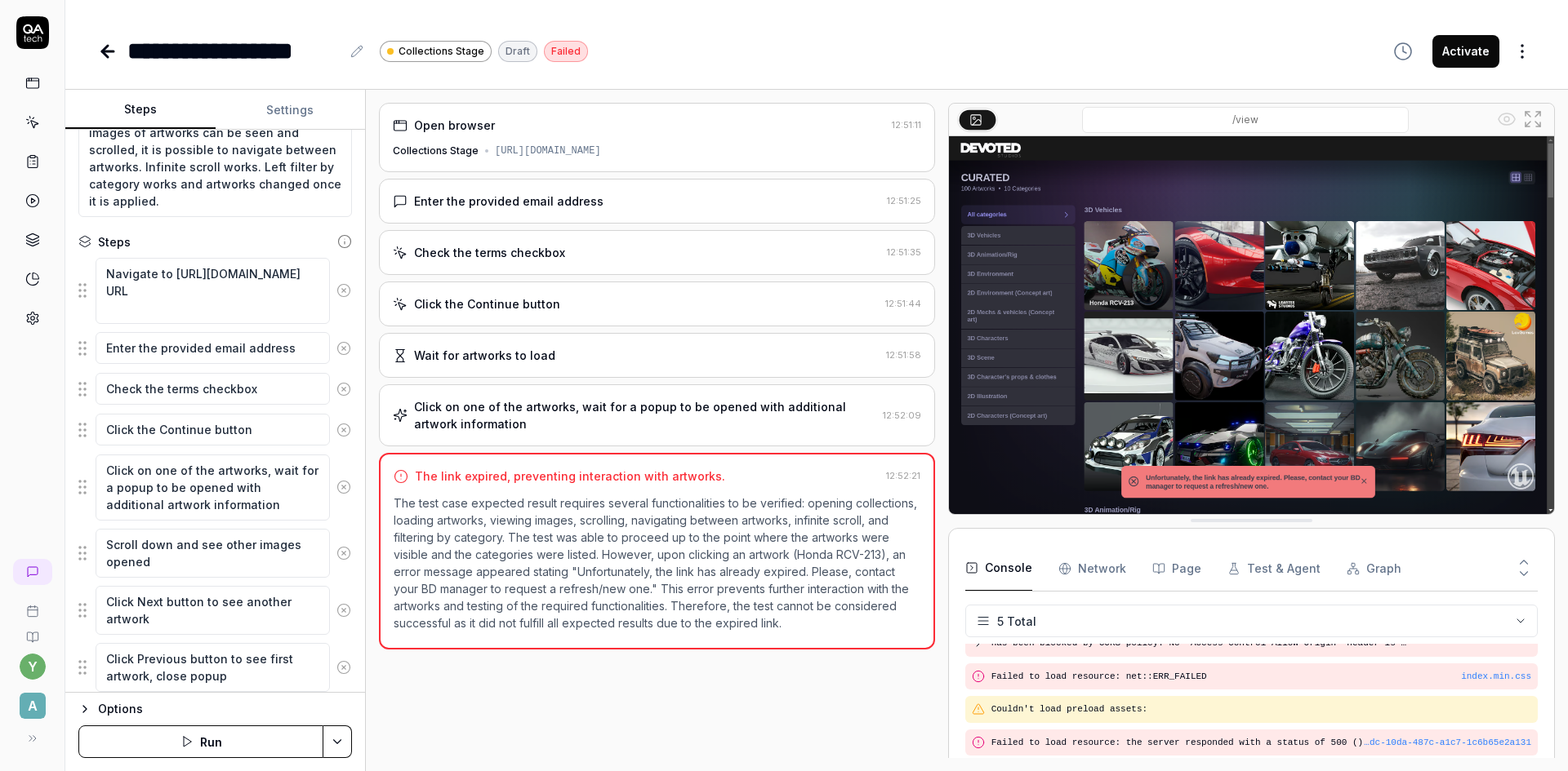
scroll to position [244, 0]
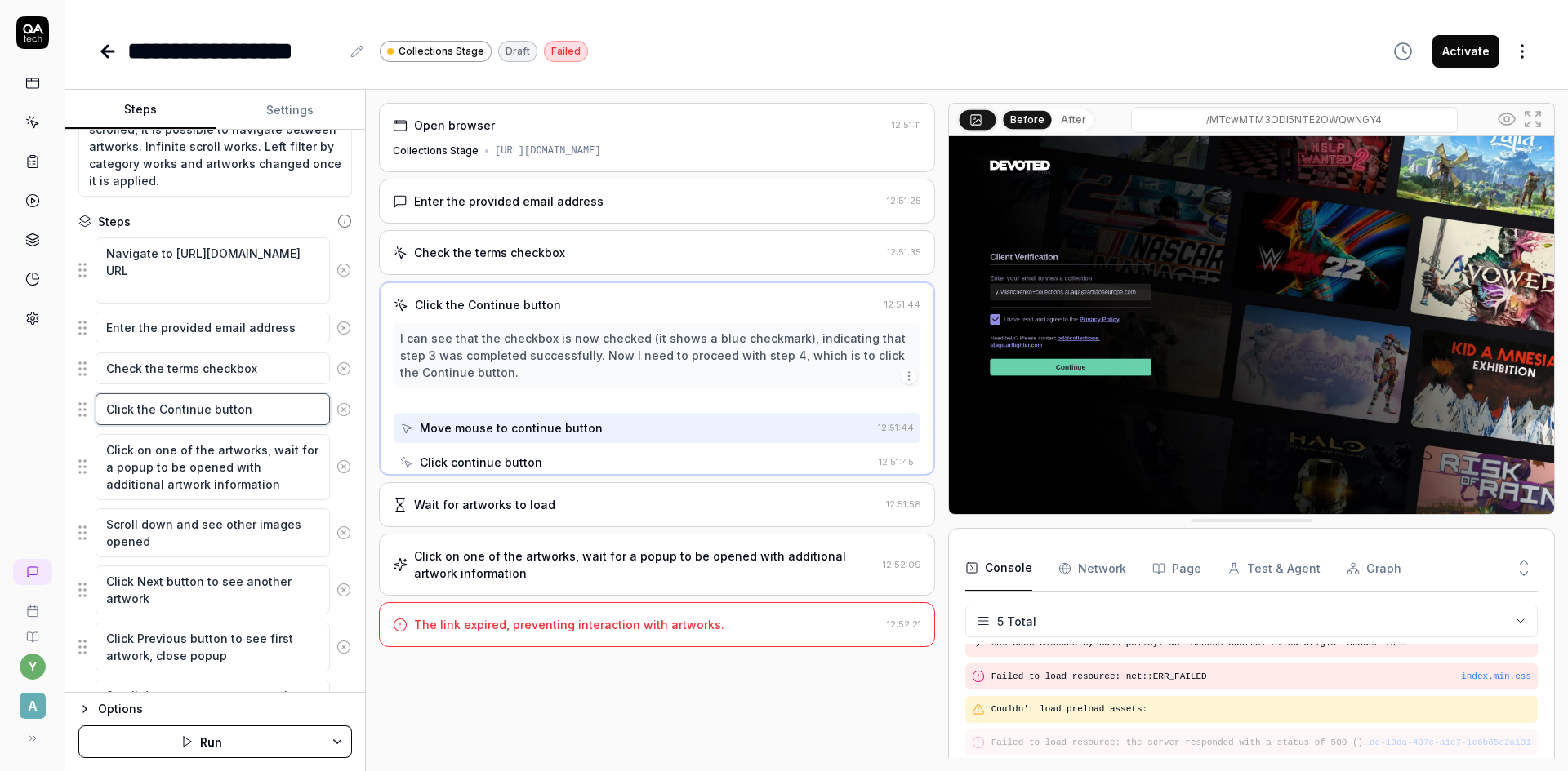
click at [259, 408] on textarea "Click the Continue button" at bounding box center [212, 410] width 234 height 31
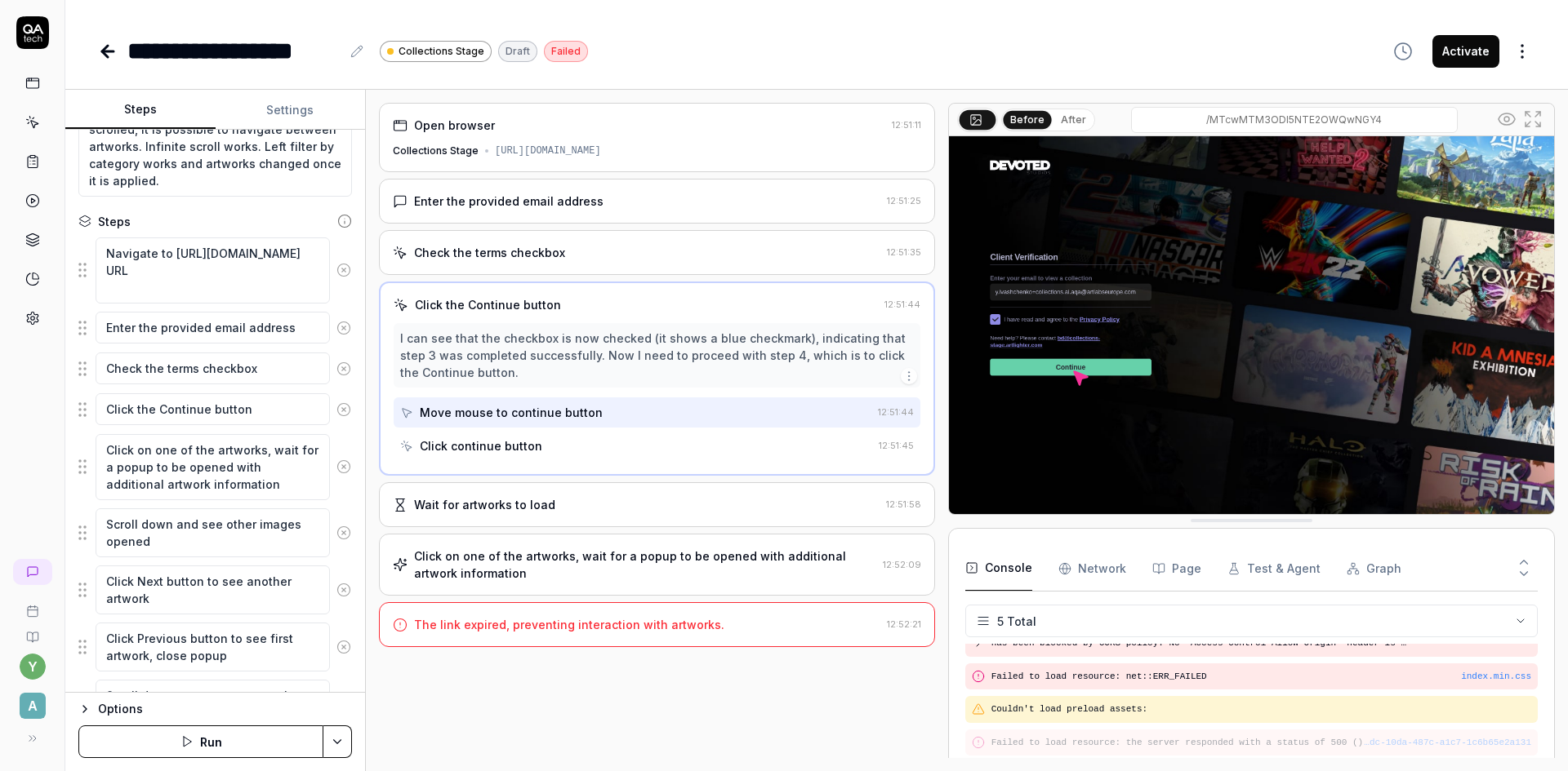
click at [86, 411] on fieldset "Navigate to https://collections-stage.artlighter.com/MTcwMTM3ODI5NTE2OWQwNGY4 U…" at bounding box center [215, 709] width 273 height 945
drag, startPoint x: 86, startPoint y: 411, endPoint x: 47, endPoint y: 416, distance: 39.3
click at [47, 416] on div "y A" at bounding box center [32, 385] width 66 height 771
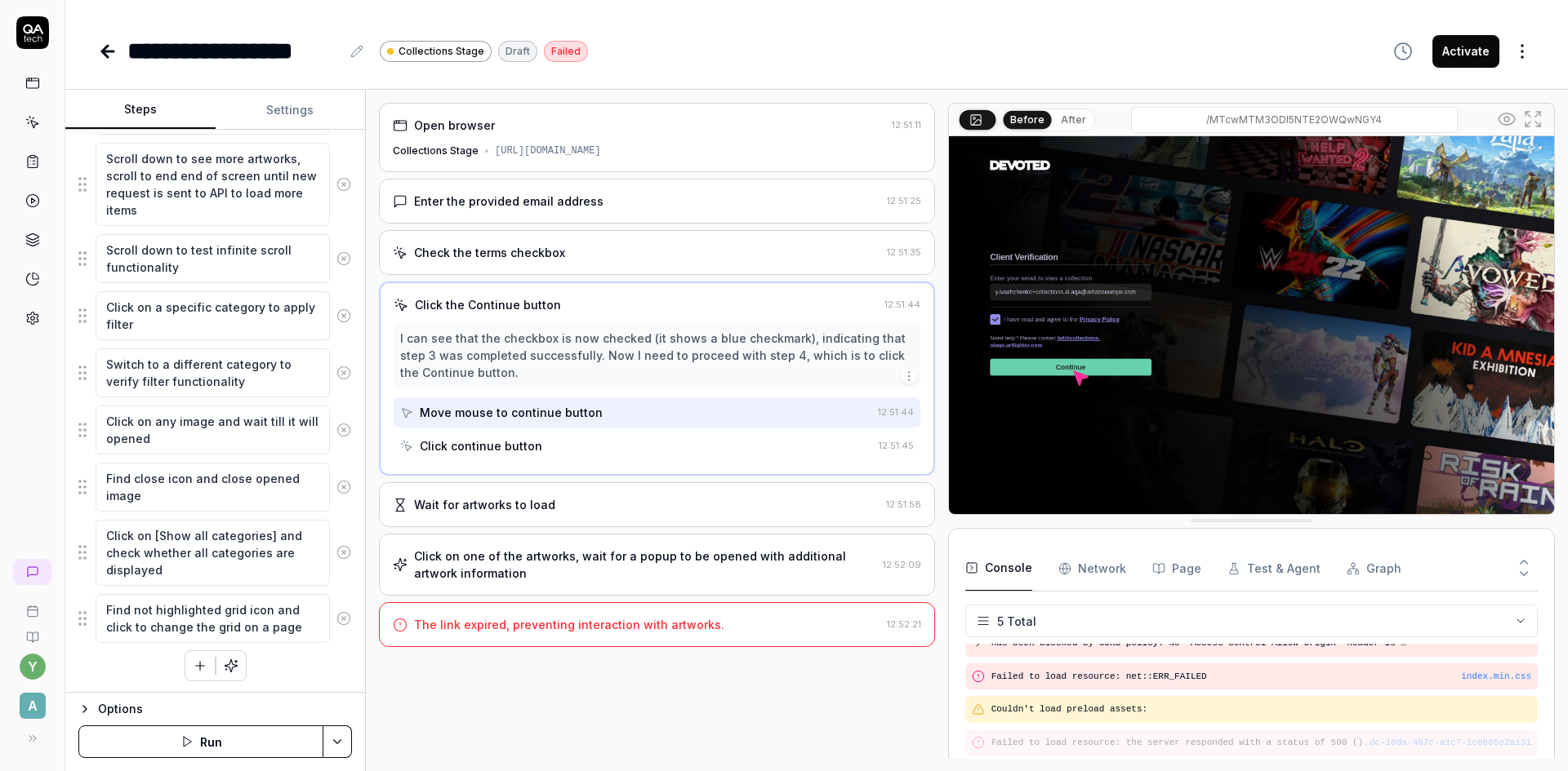
scroll to position [783, 0]
click at [193, 670] on icon "button" at bounding box center [200, 664] width 15 height 15
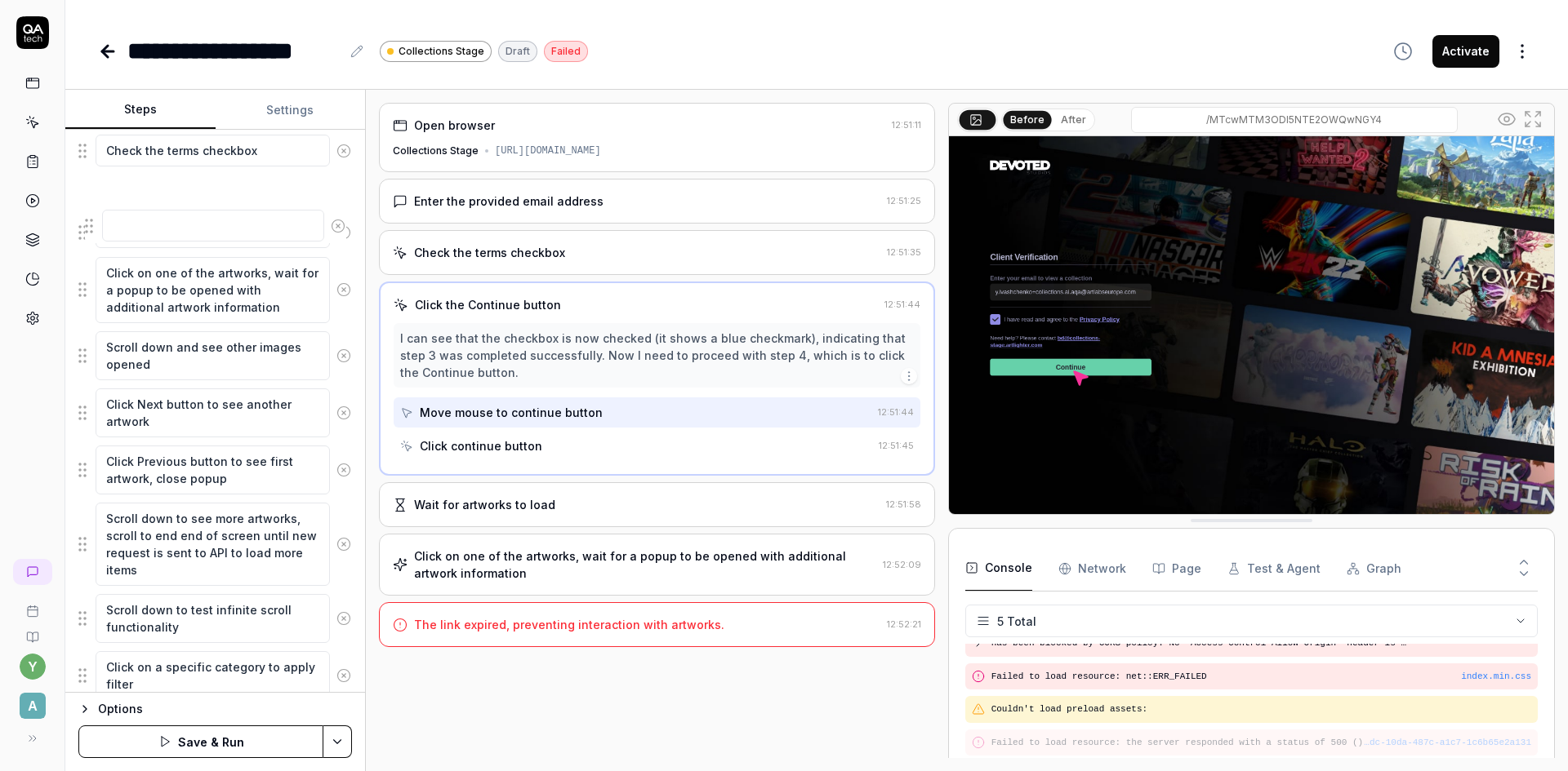
scroll to position [447, 0]
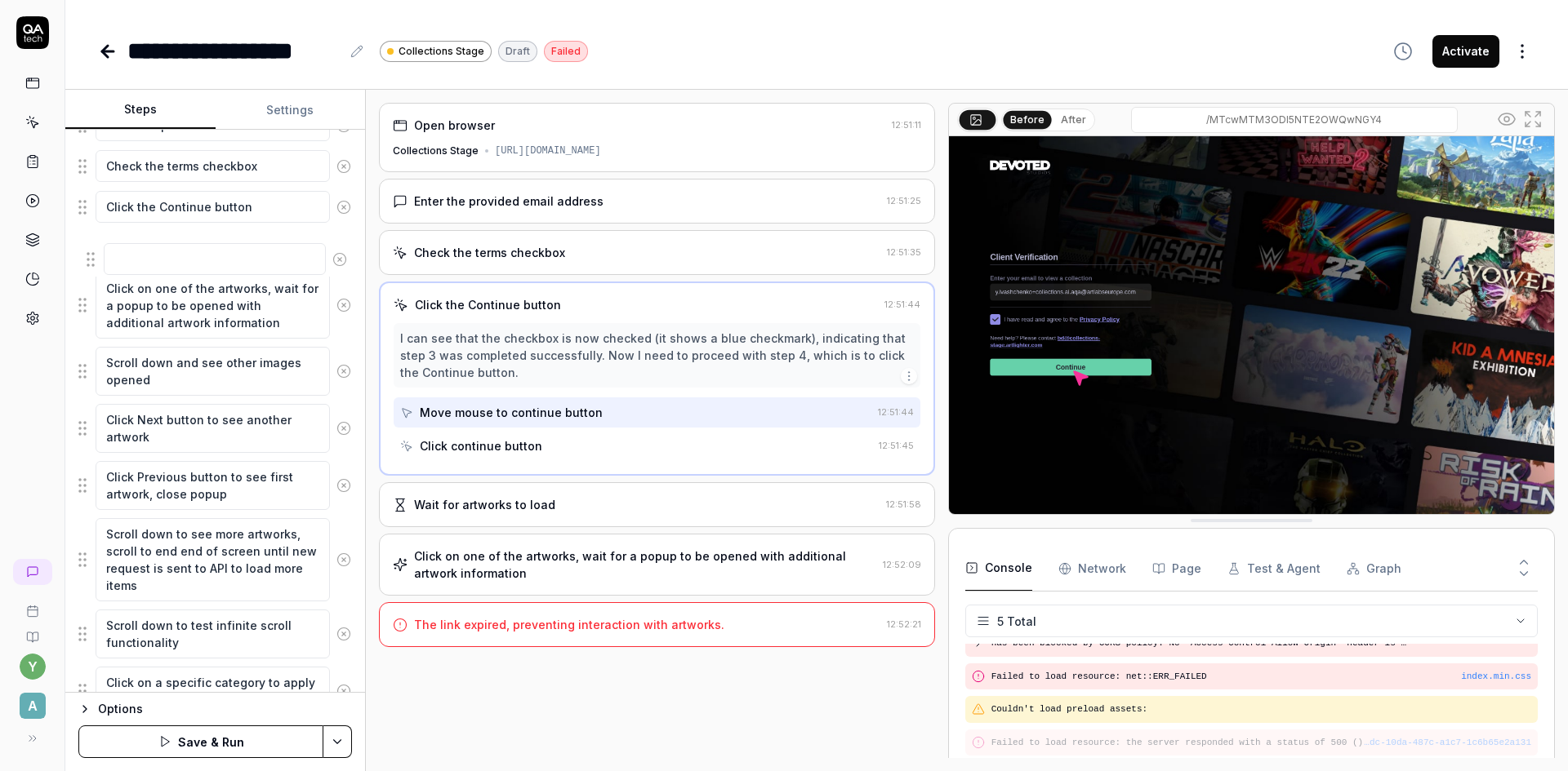
drag, startPoint x: 84, startPoint y: 625, endPoint x: 93, endPoint y: 259, distance: 366.1
click at [93, 259] on fieldset "Navigate to https://collections-stage.artlighter.com/MTcwMTM3ODI5NTE2OWQwNGY4 U…" at bounding box center [215, 527] width 273 height 985
click at [126, 251] on textarea at bounding box center [212, 248] width 234 height 31
click at [60, 271] on div at bounding box center [32, 175] width 65 height 317
click at [180, 214] on textarea "Click the Continue button" at bounding box center [212, 207] width 234 height 31
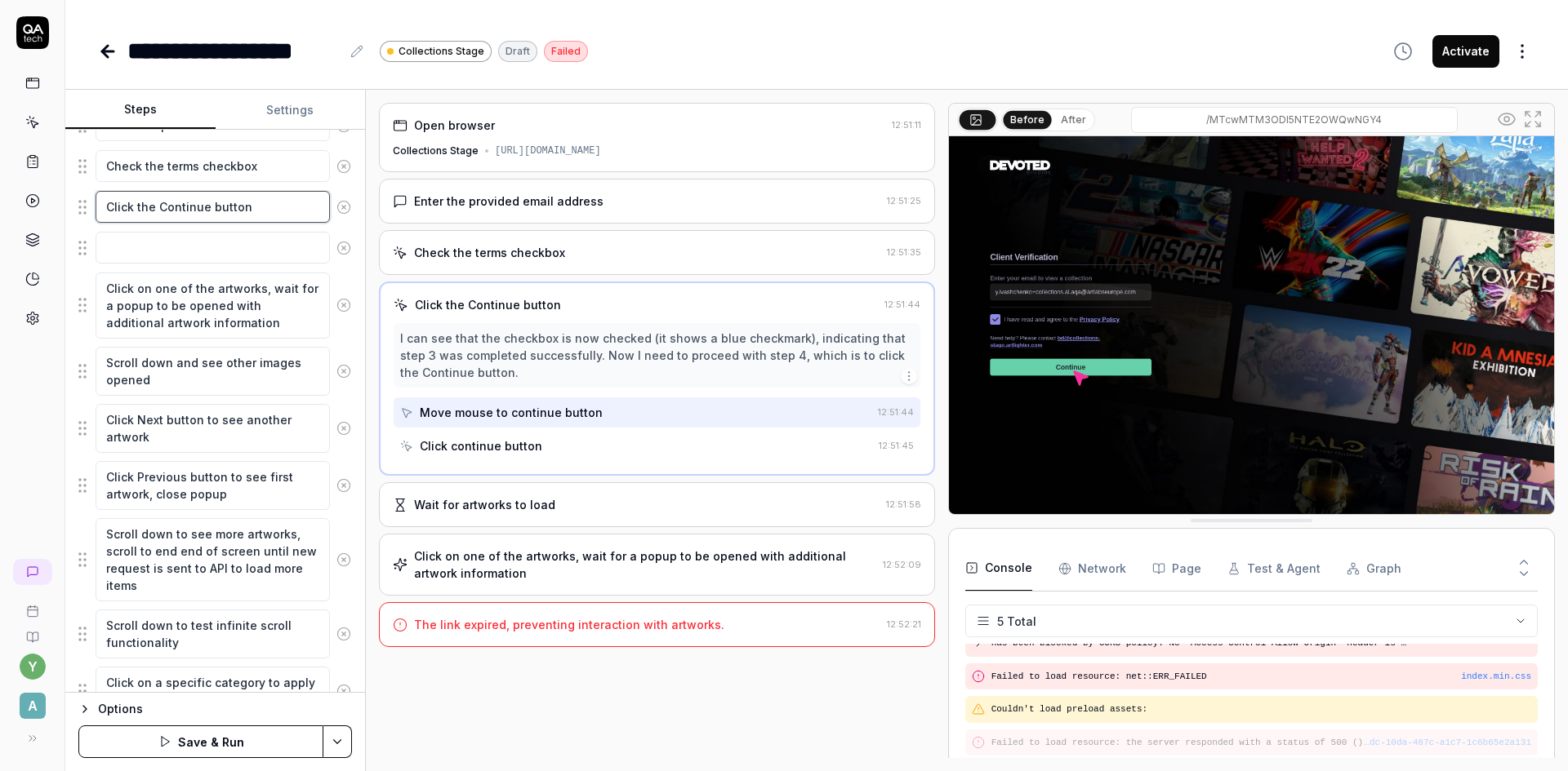
drag, startPoint x: 252, startPoint y: 206, endPoint x: 95, endPoint y: 212, distance: 157.1
click at [95, 212] on textarea "Click the Continue button" at bounding box center [212, 207] width 234 height 31
paste textarea "'Continue' button to proceed to the collecti"
type textarea "*"
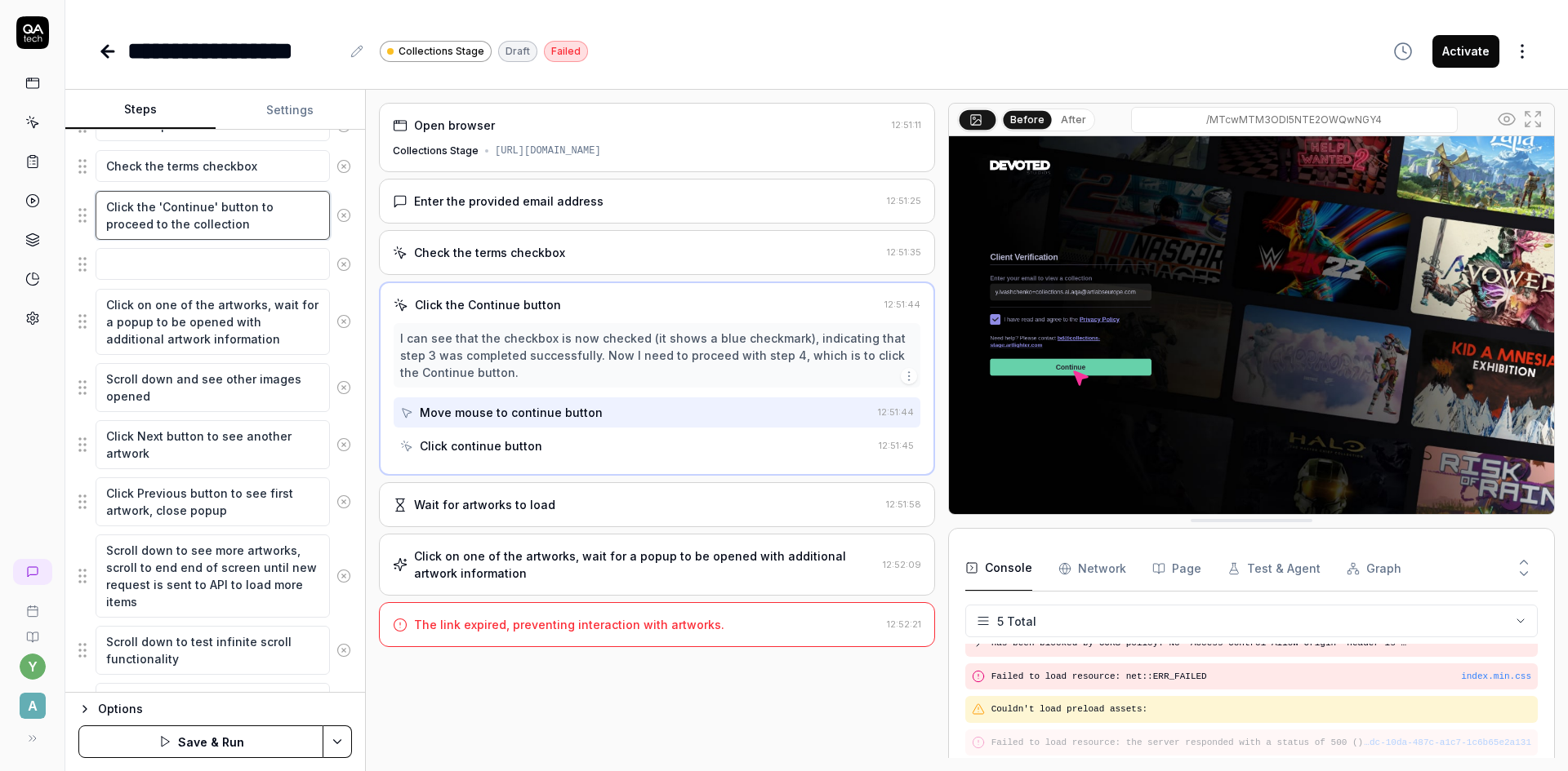
type textarea "Click the 'Continue' button to proceed to the collection"
click at [63, 233] on div at bounding box center [32, 175] width 65 height 317
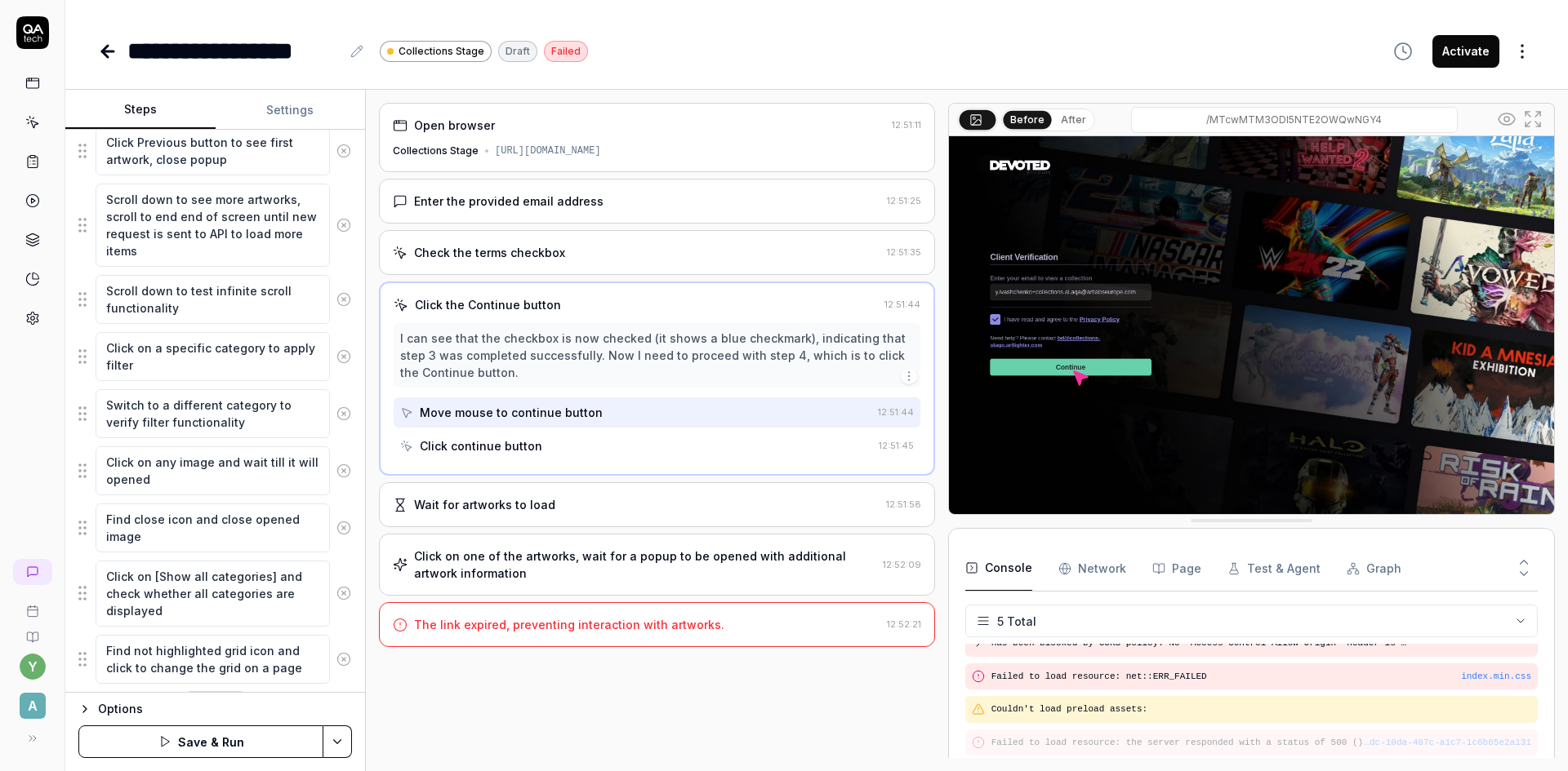
scroll to position [818, 0]
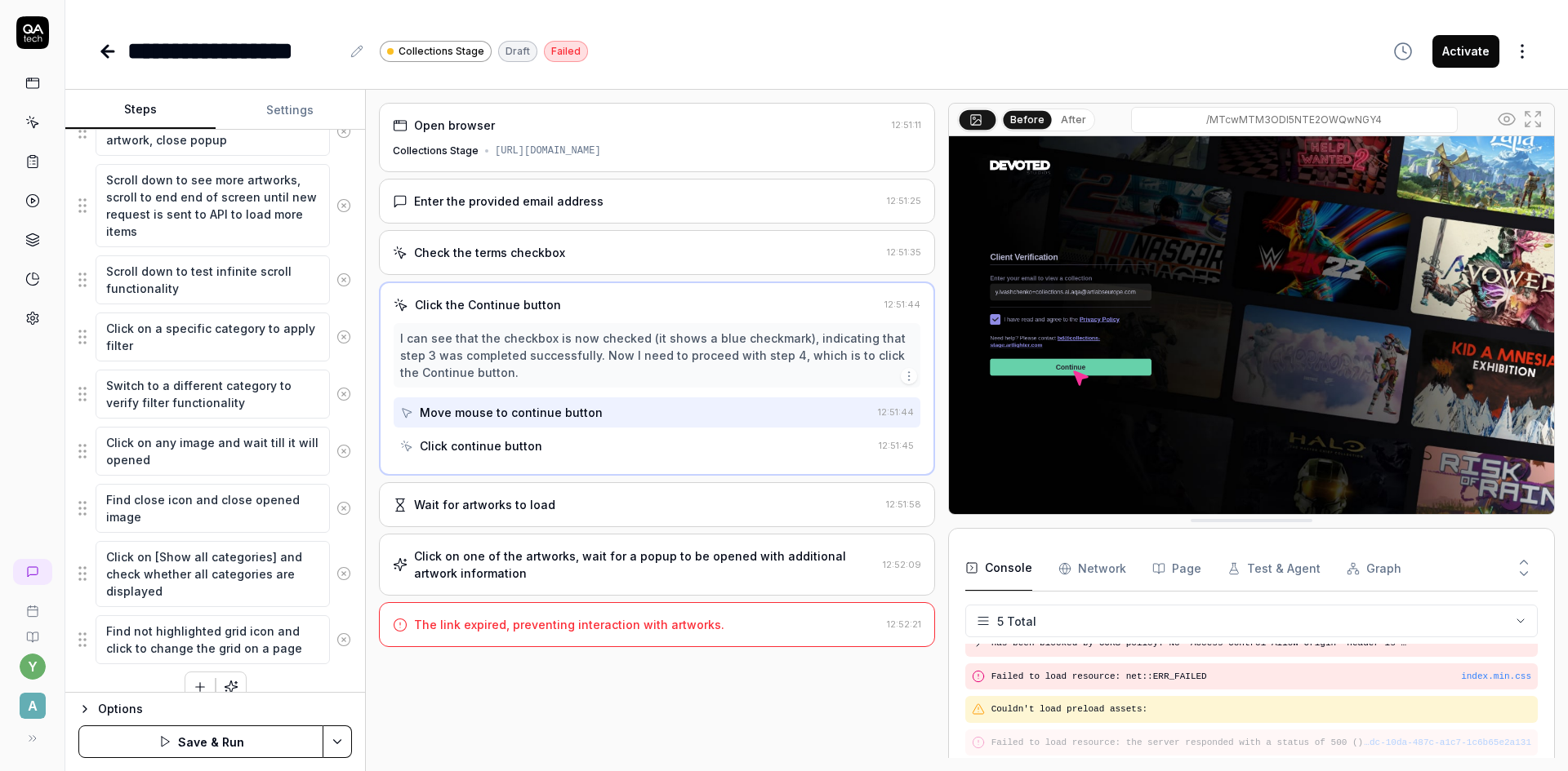
click at [195, 681] on icon "button" at bounding box center [200, 687] width 15 height 15
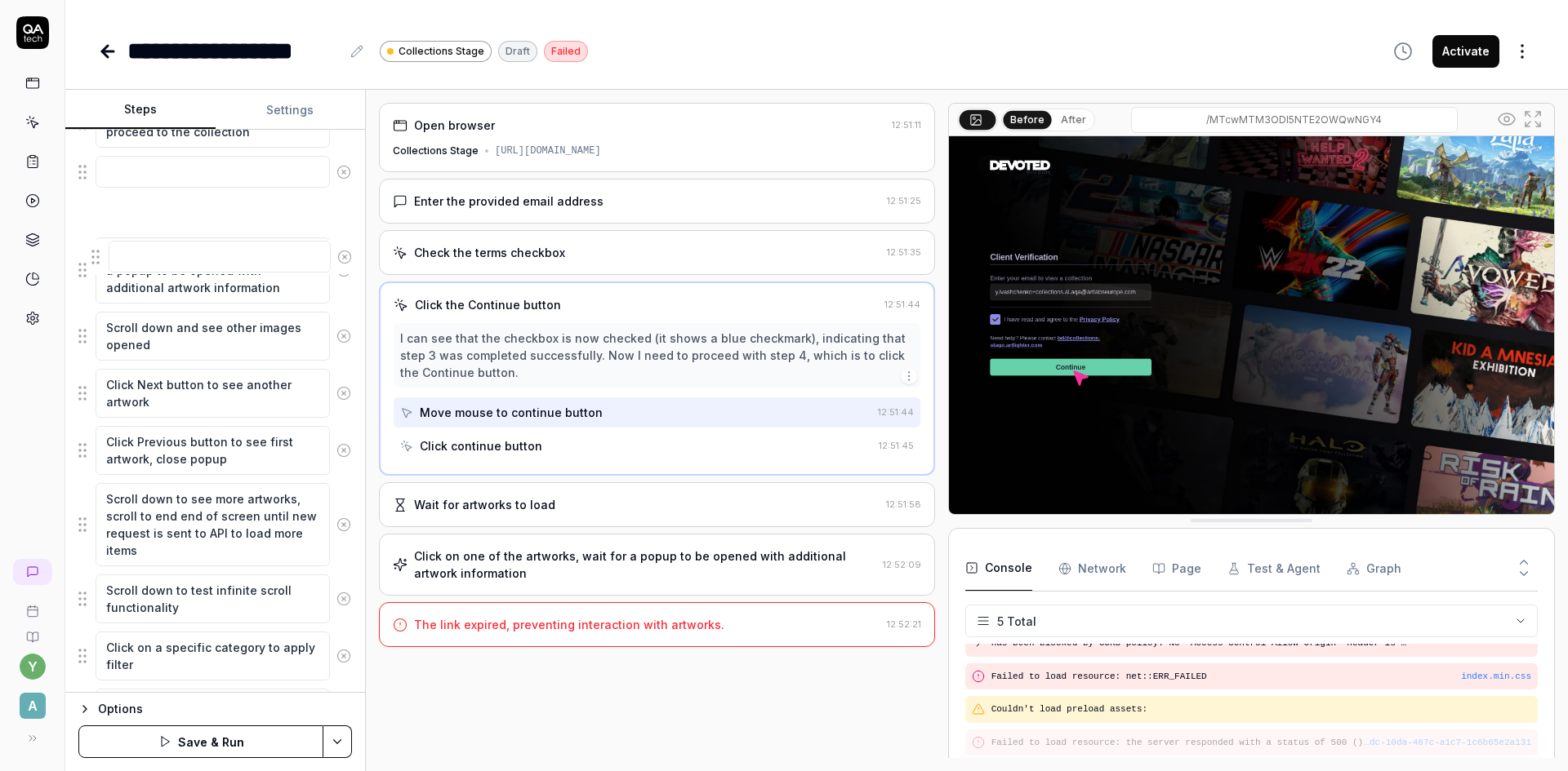
scroll to position [538, 0]
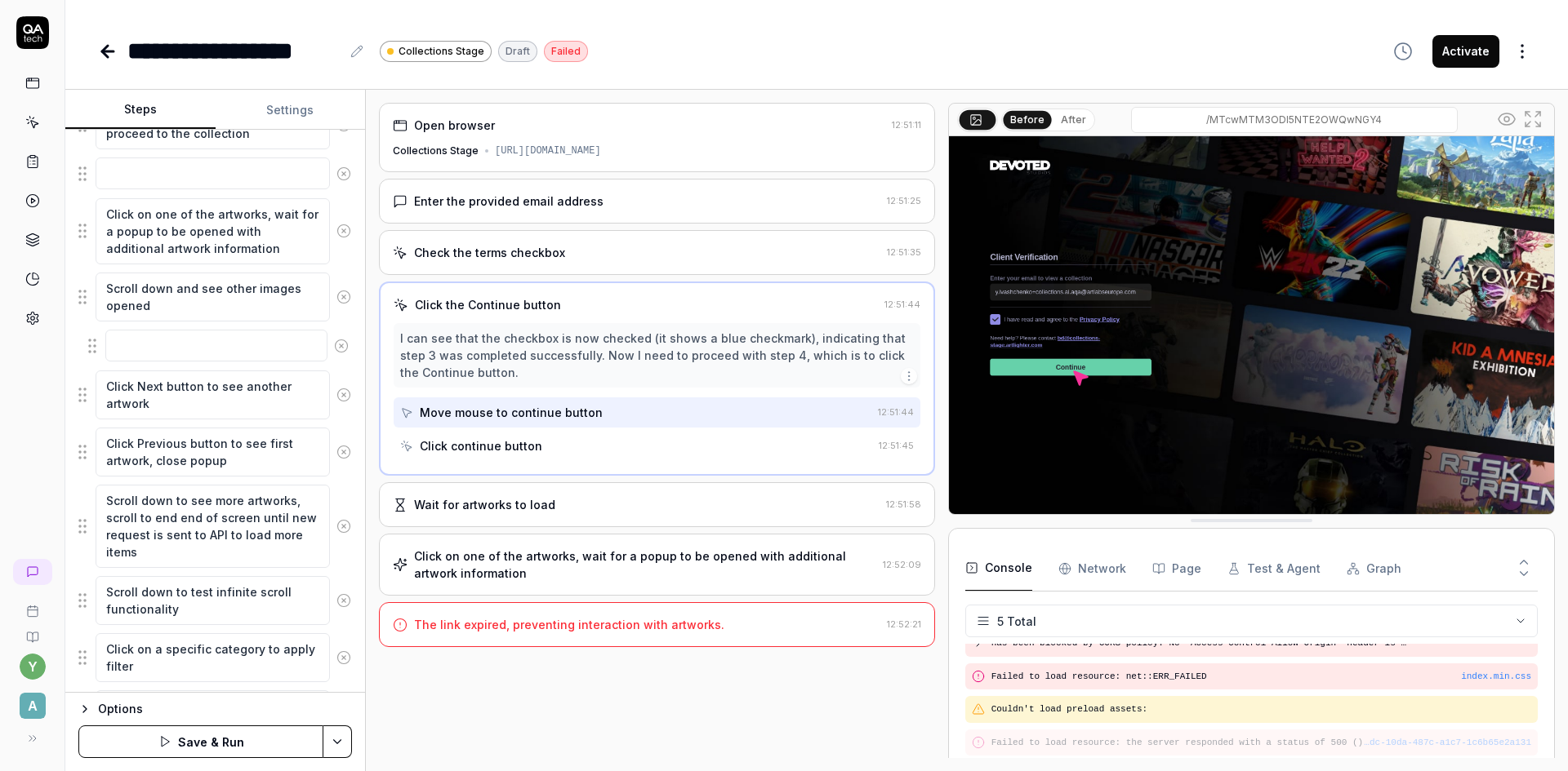
drag, startPoint x: 82, startPoint y: 646, endPoint x: 93, endPoint y: 342, distance: 304.2
click at [93, 342] on fieldset "Navigate to https://collections-stage.artlighter.com/MTcwMTM3ODI5NTE2OWQwNGY4 U…" at bounding box center [215, 465] width 273 height 1043
click at [118, 345] on textarea at bounding box center [212, 346] width 234 height 31
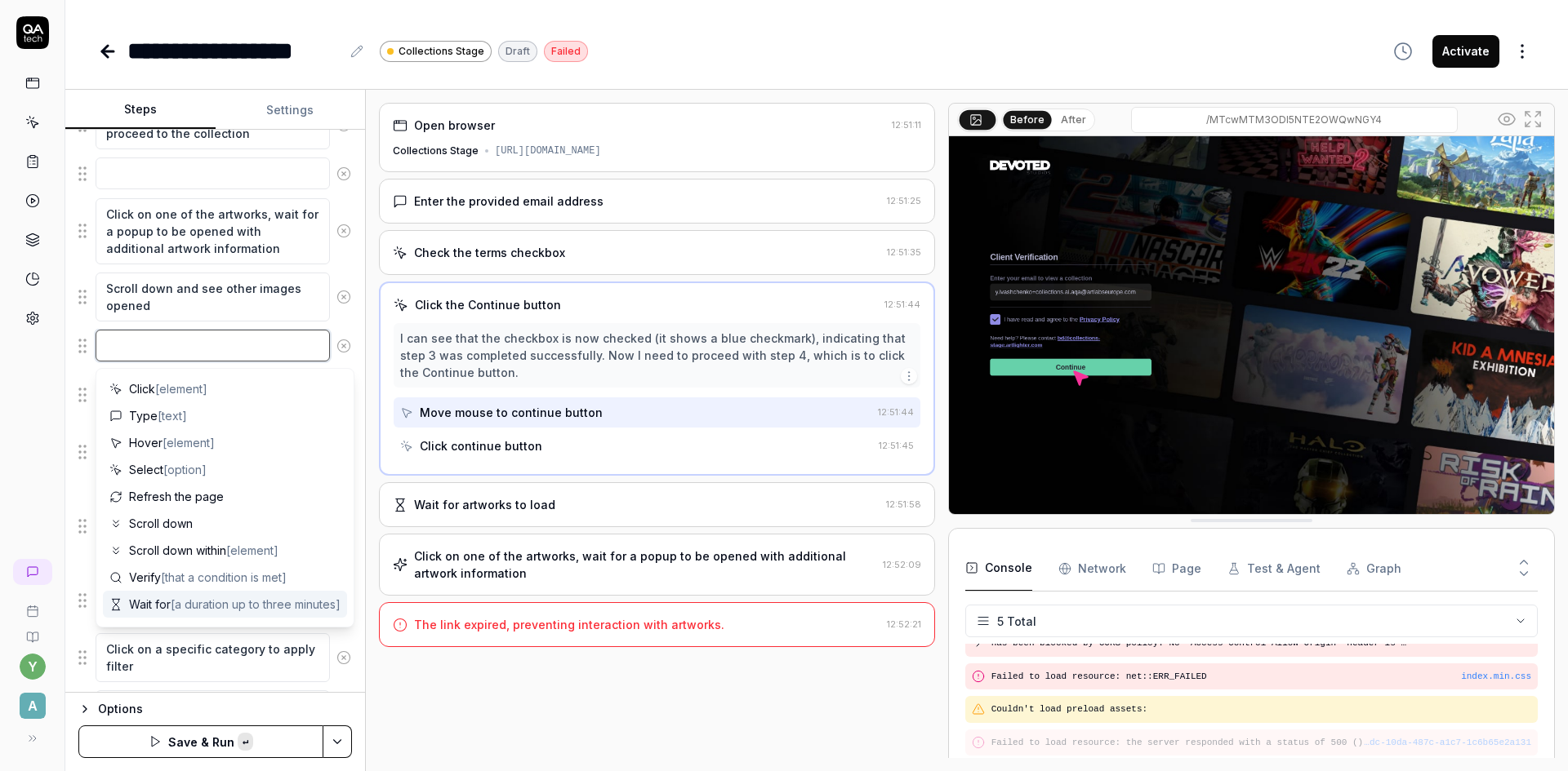
paste textarea "Verify if no broken artworks are presented"
type textarea "*"
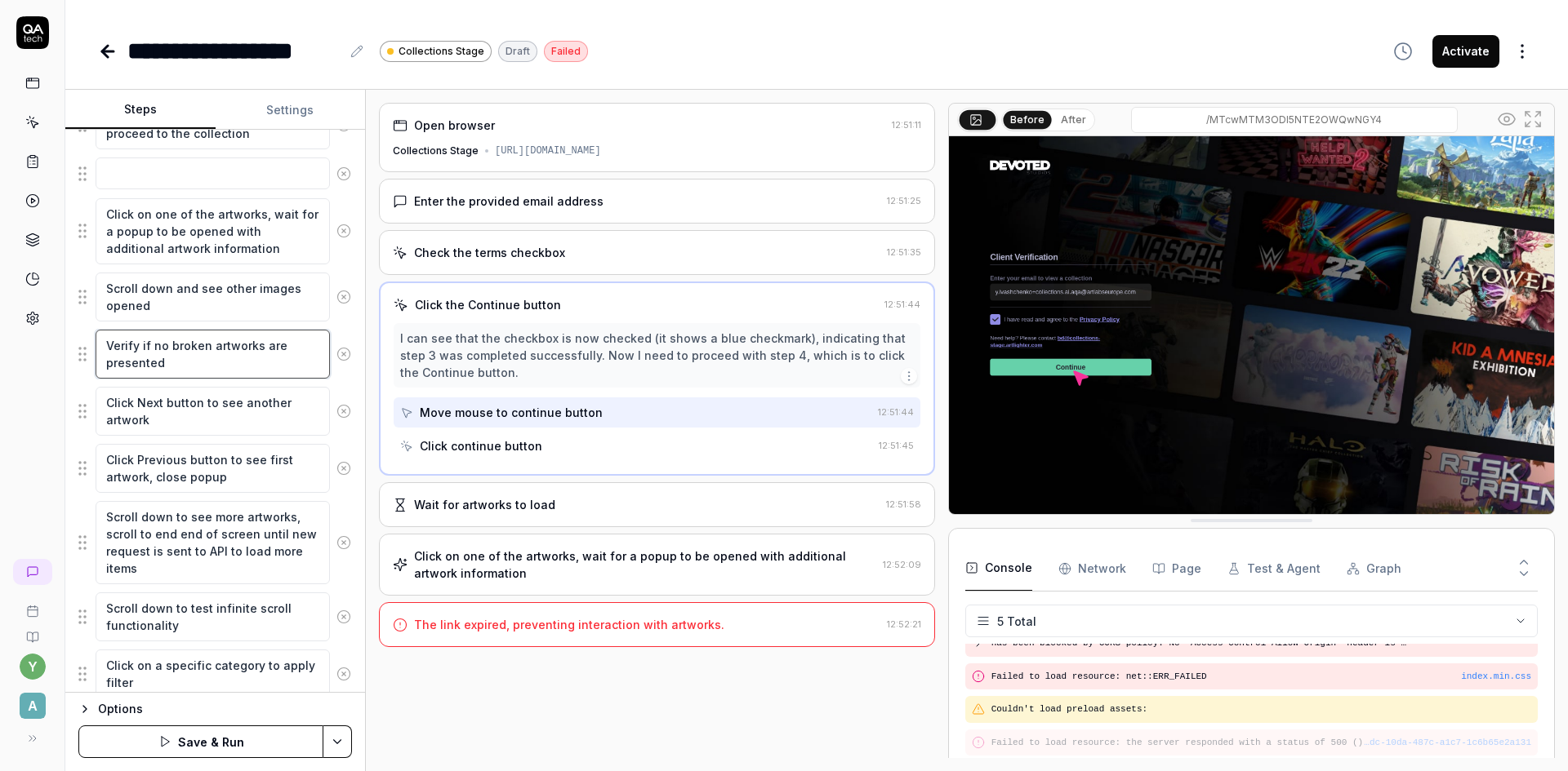
type textarea "Verify if no broken artworks are presented"
click at [44, 426] on div "y A" at bounding box center [32, 385] width 66 height 771
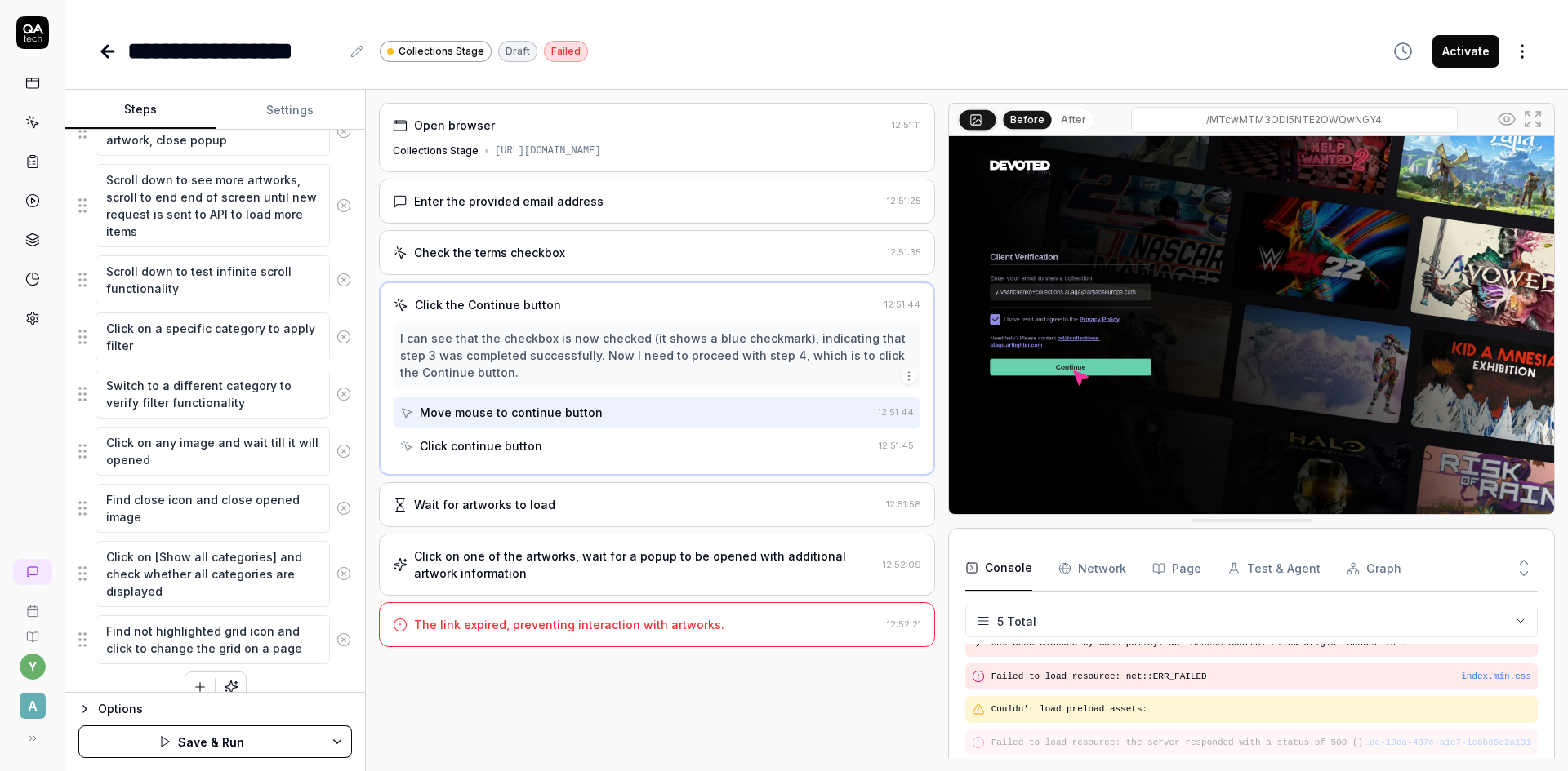
scroll to position [898, 0]
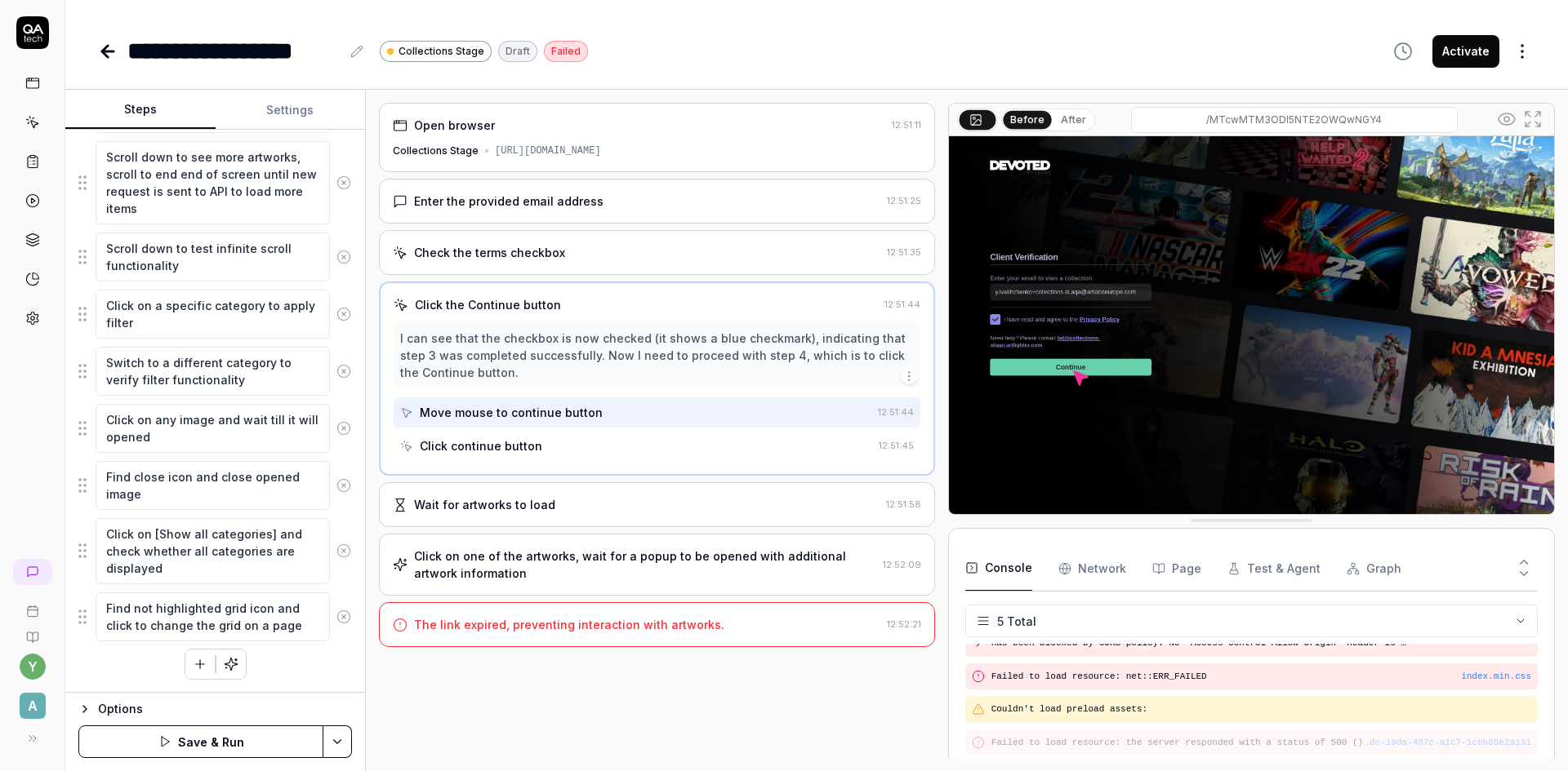
click at [257, 741] on button "Save & Run" at bounding box center [201, 741] width 245 height 32
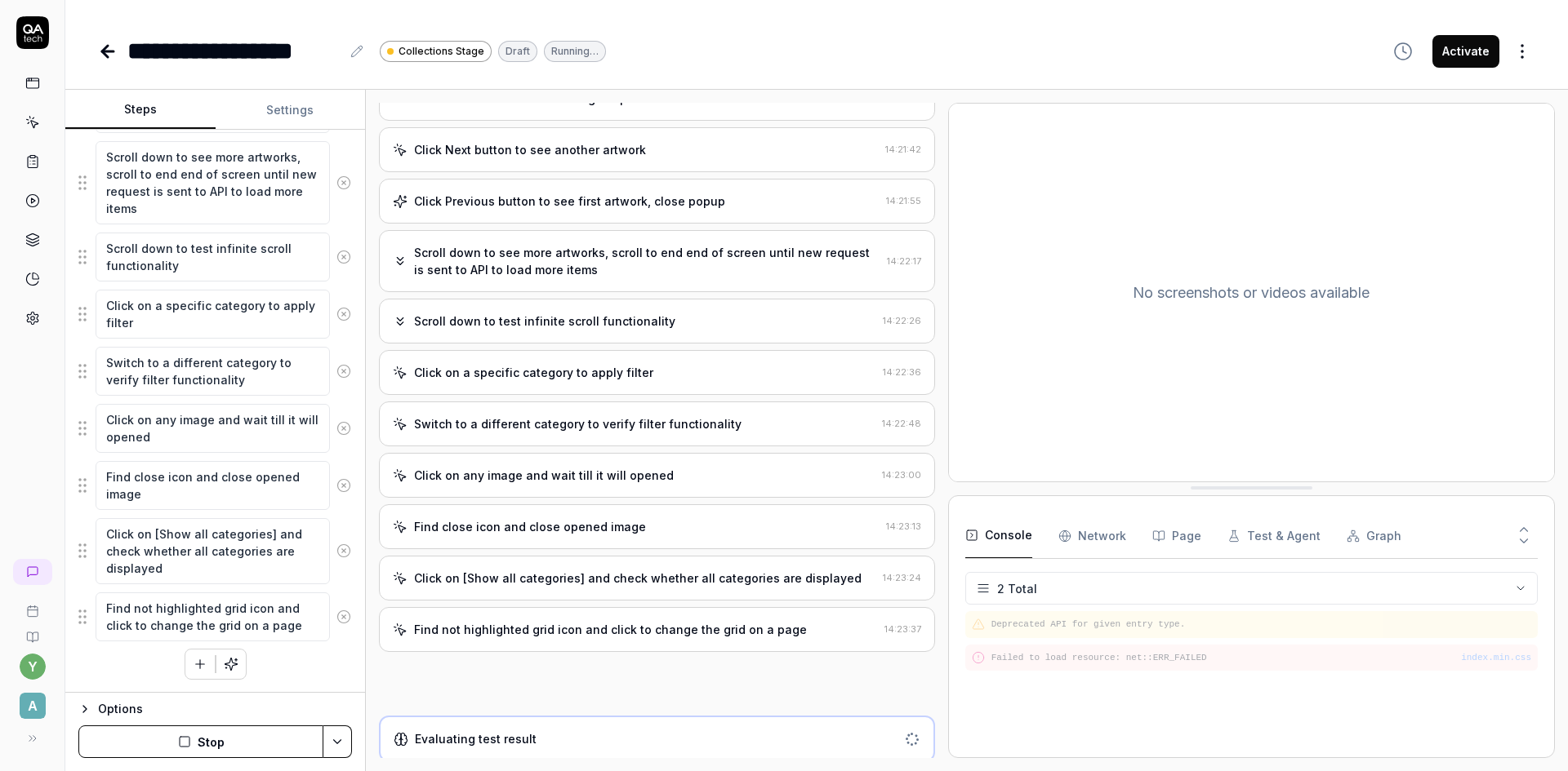
scroll to position [375, 0]
click at [1462, 61] on button "Activate" at bounding box center [1466, 51] width 67 height 32
type textarea "*"
click at [31, 202] on icon at bounding box center [32, 201] width 15 height 15
